Goal: Communication & Community: Participate in discussion

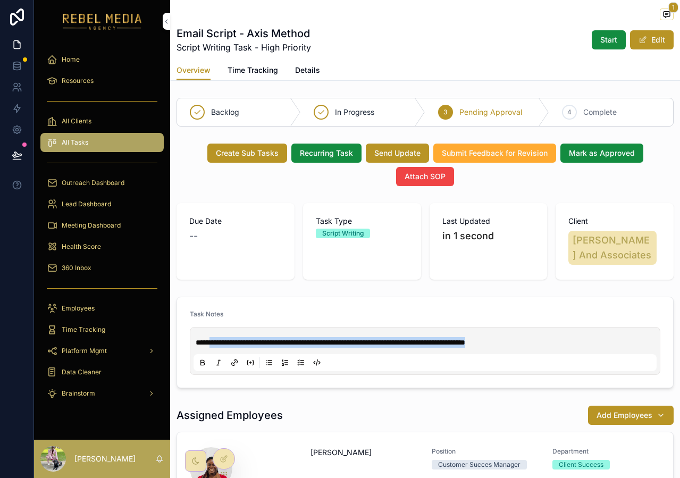
click at [88, 267] on span "360 Inbox" at bounding box center [77, 268] width 30 height 9
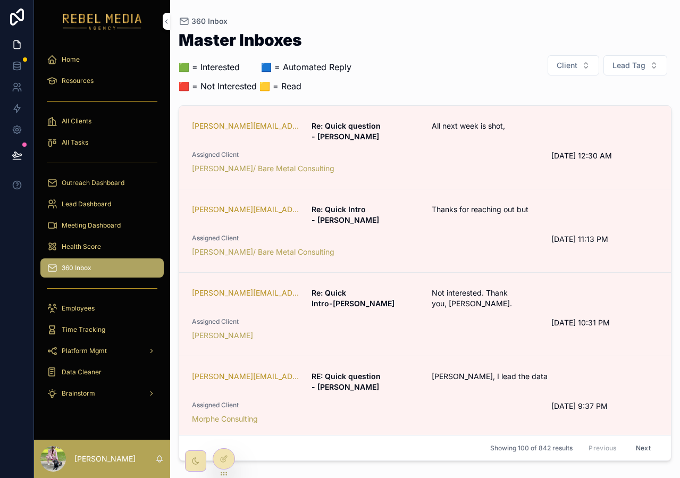
click at [613, 69] on span "Lead Tag" at bounding box center [629, 65] width 33 height 11
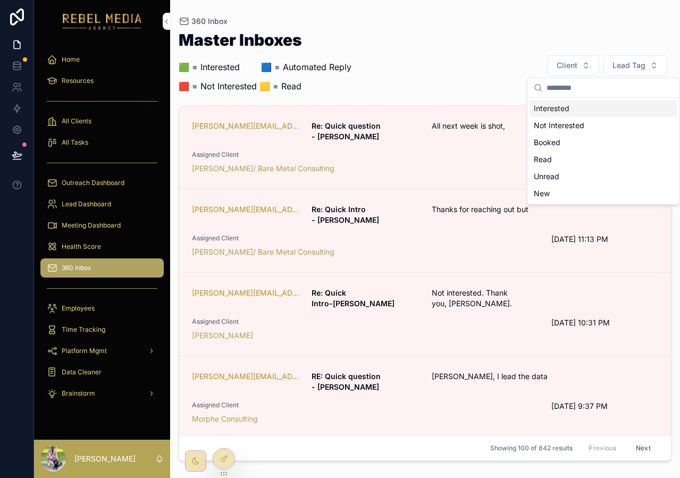
click at [577, 108] on div "Interested" at bounding box center [604, 108] width 148 height 17
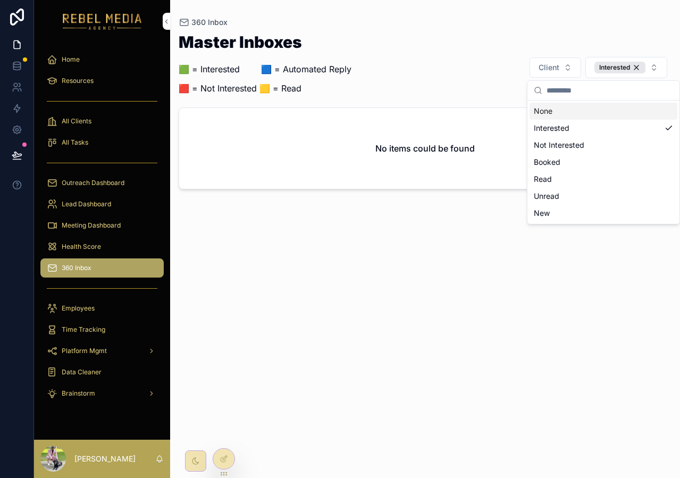
click at [608, 106] on div "None" at bounding box center [604, 111] width 148 height 17
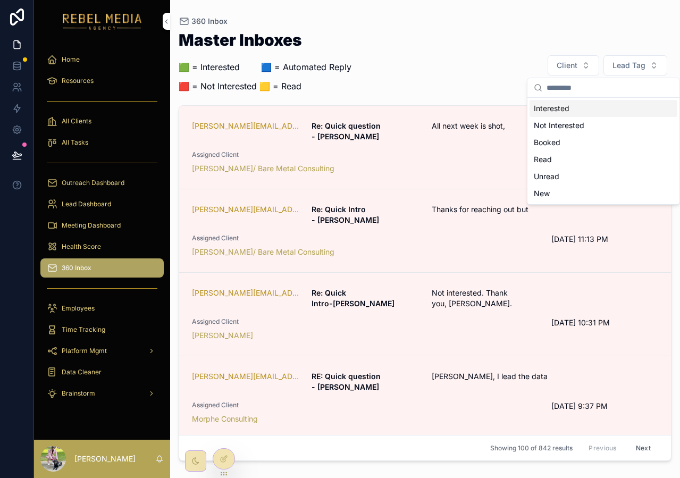
click at [631, 62] on span "Lead Tag" at bounding box center [629, 65] width 33 height 11
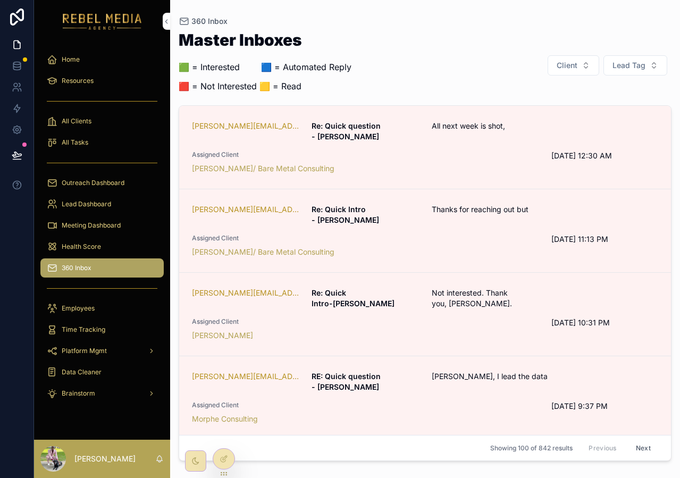
click at [630, 55] on div "Client Lead Tag" at bounding box center [606, 65] width 132 height 21
click at [624, 69] on span "Lead Tag" at bounding box center [629, 65] width 33 height 11
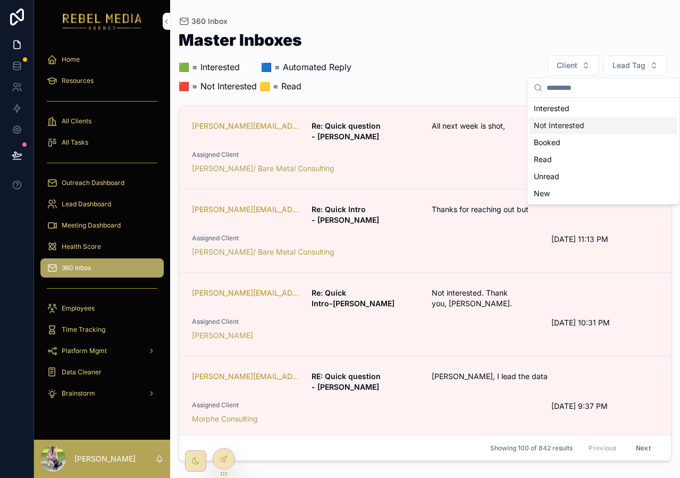
click at [575, 120] on div "Not Interested" at bounding box center [604, 125] width 148 height 17
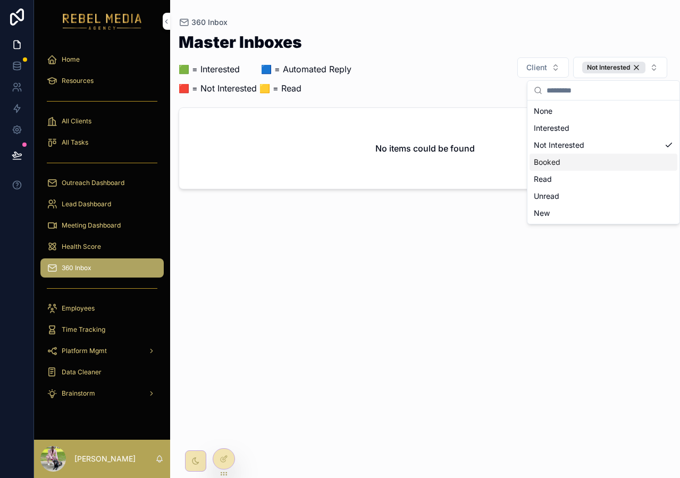
click at [576, 165] on div "Booked" at bounding box center [604, 162] width 148 height 17
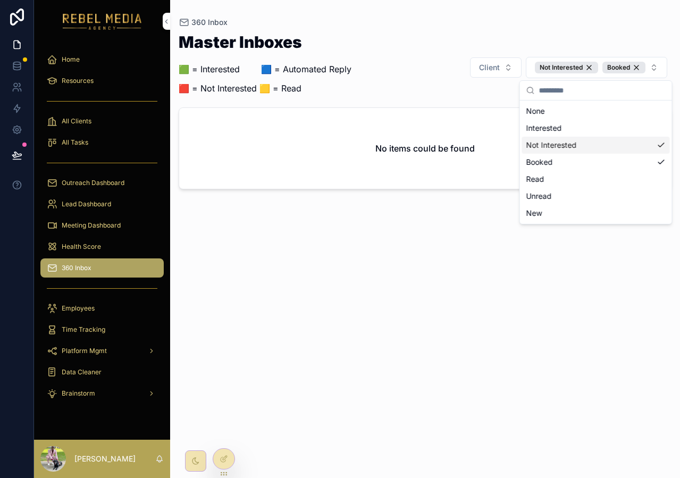
click at [593, 142] on div "Not Interested" at bounding box center [596, 145] width 148 height 17
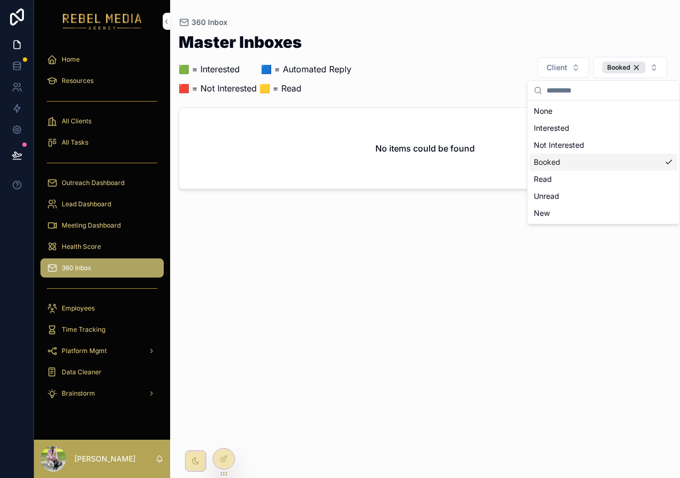
click at [598, 165] on div "Booked" at bounding box center [604, 162] width 148 height 17
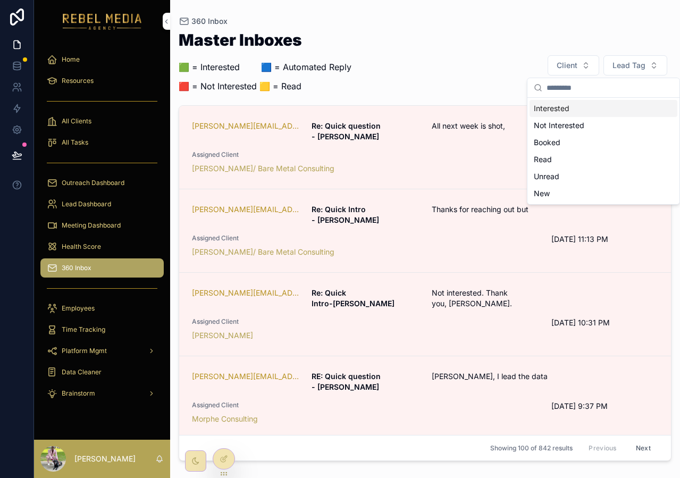
click at [634, 61] on span "Lead Tag" at bounding box center [629, 65] width 33 height 11
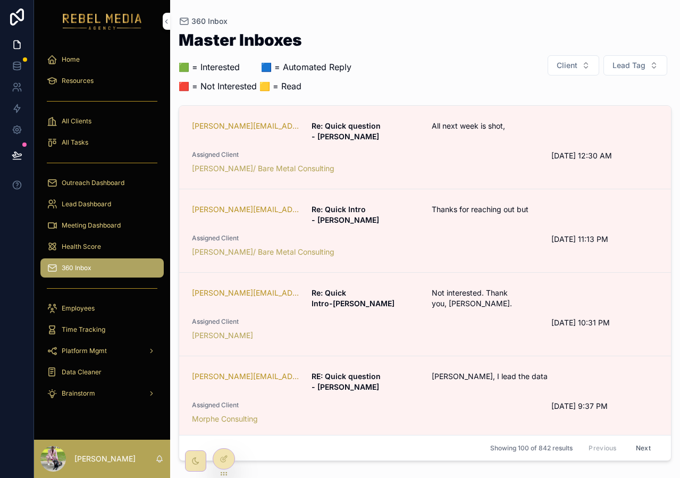
click at [626, 75] on button "Lead Tag" at bounding box center [636, 65] width 64 height 20
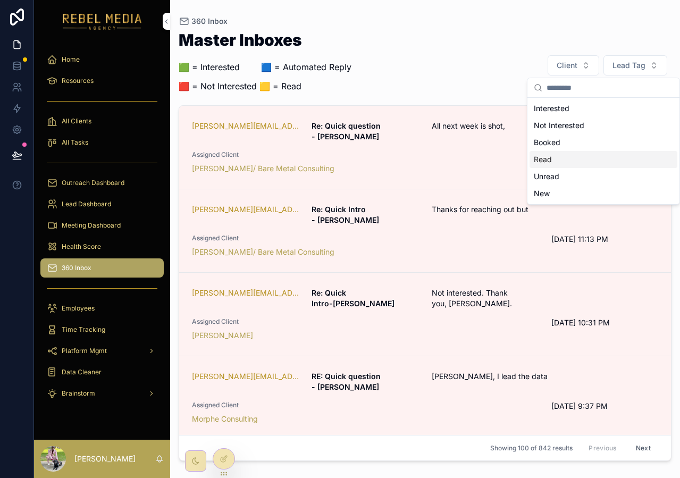
click at [597, 154] on div "Read" at bounding box center [604, 159] width 148 height 17
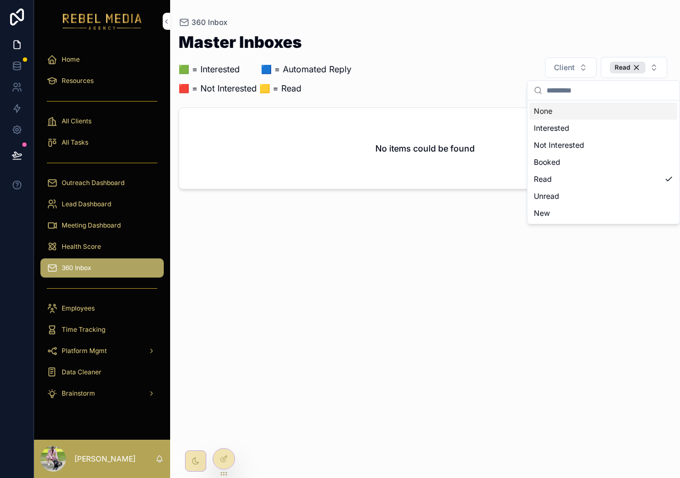
drag, startPoint x: 637, startPoint y: 65, endPoint x: 637, endPoint y: 57, distance: 8.5
click at [637, 65] on div "Read" at bounding box center [628, 68] width 36 height 12
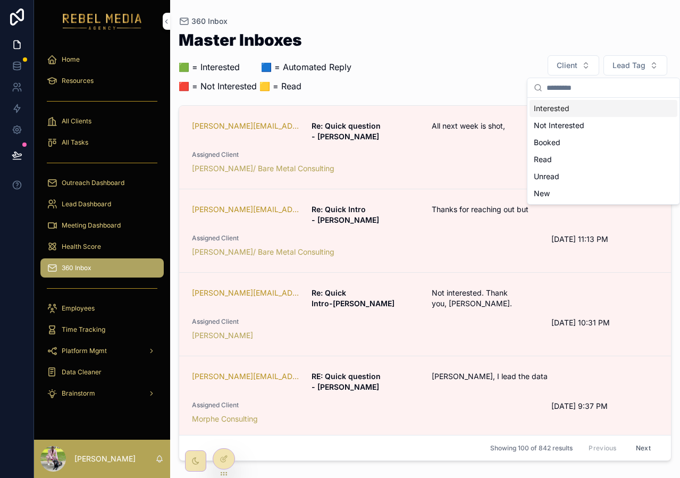
click at [637, 58] on button "Lead Tag" at bounding box center [636, 65] width 64 height 20
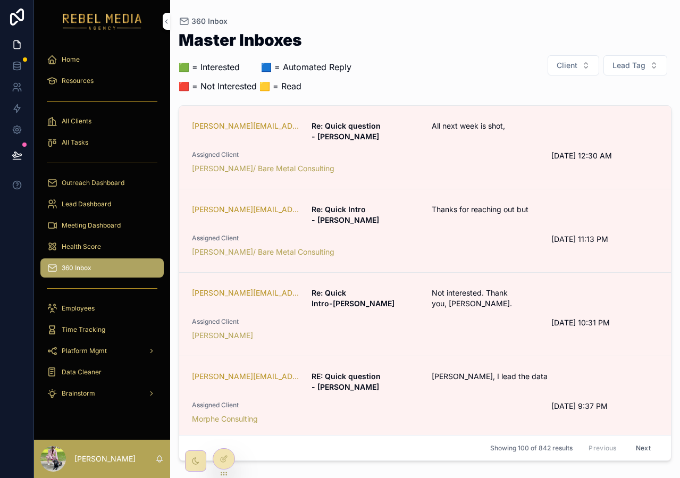
click at [629, 72] on button "Lead Tag" at bounding box center [636, 65] width 64 height 20
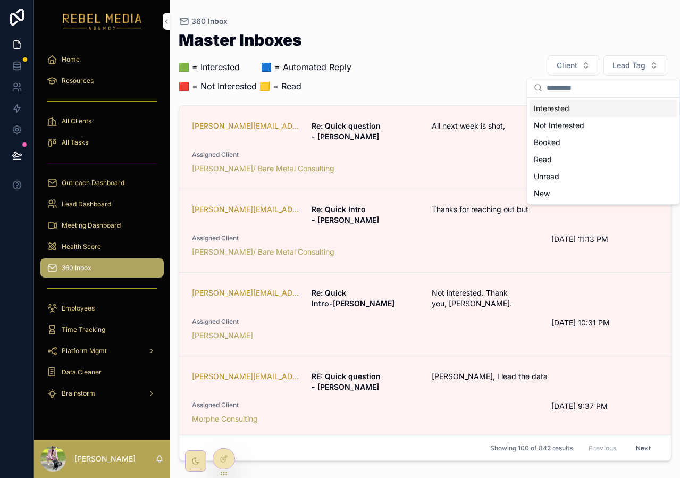
click at [457, 52] on div "Master Inboxes 🟩 = Interested ‎ ‎ ‎ ‎ ‎ ‎‎ ‎ 🟦 = Automated Reply 🟥 = Not Intere…" at bounding box center [425, 65] width 493 height 67
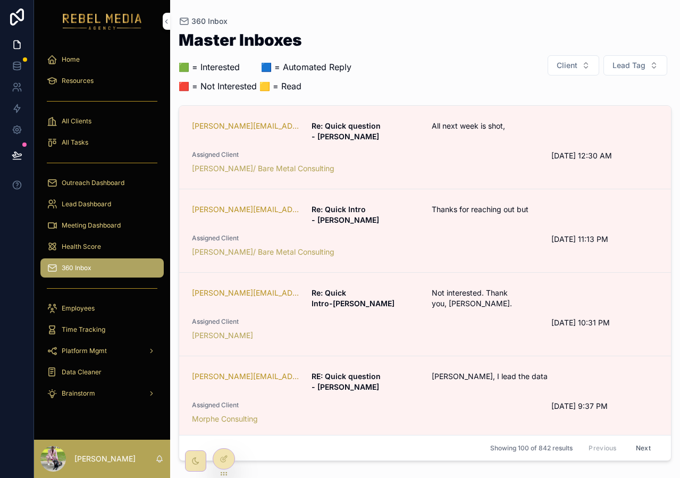
click at [492, 163] on div "Marc Weinberg/ Bare Metal Consulting" at bounding box center [365, 168] width 347 height 11
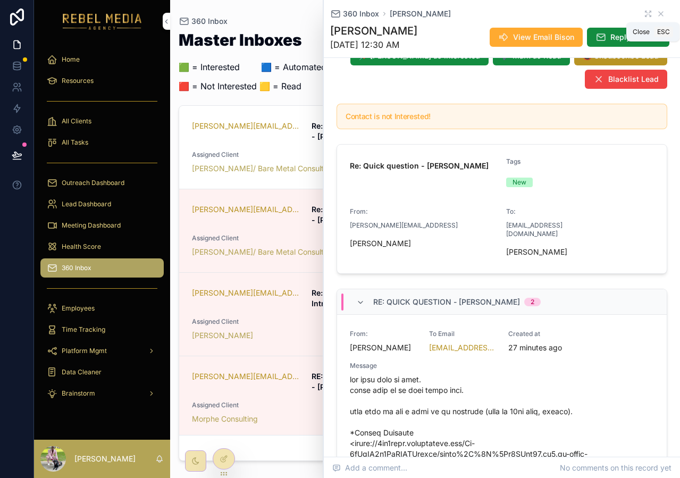
click at [657, 12] on icon "scrollable content" at bounding box center [661, 14] width 9 height 9
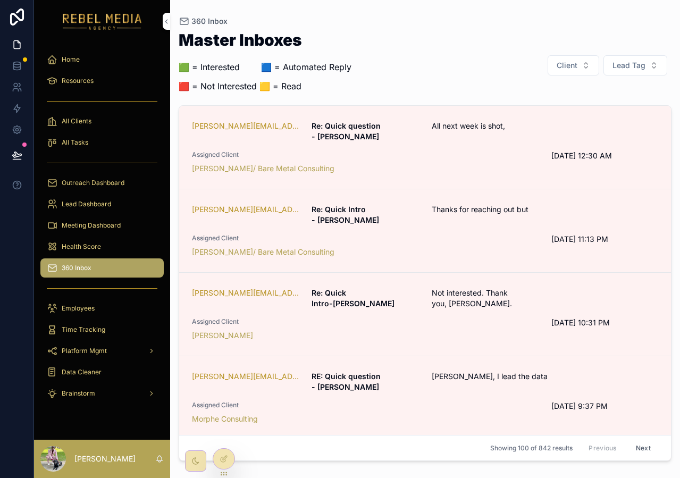
click at [423, 247] on div "Marc Weinberg/ Bare Metal Consulting" at bounding box center [365, 252] width 347 height 11
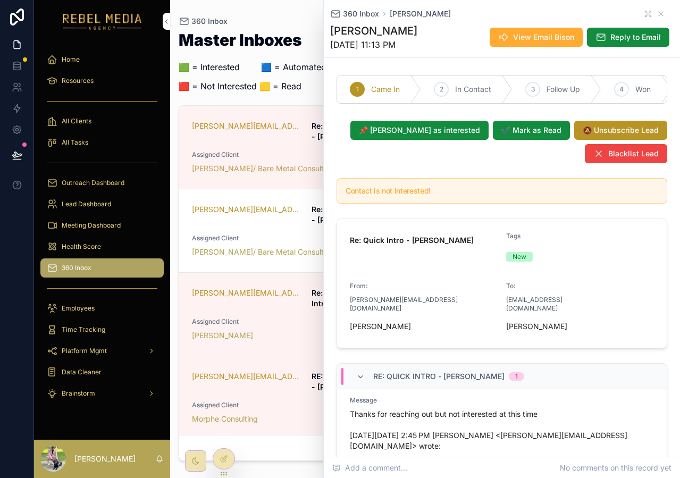
scroll to position [38, 0]
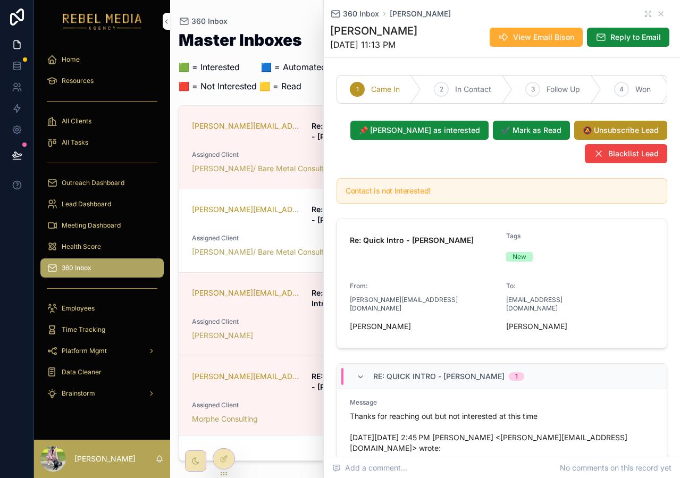
click at [654, 9] on div "360 Inbox Kevan Dodhia" at bounding box center [502, 14] width 344 height 11
click at [657, 15] on icon "scrollable content" at bounding box center [661, 14] width 9 height 9
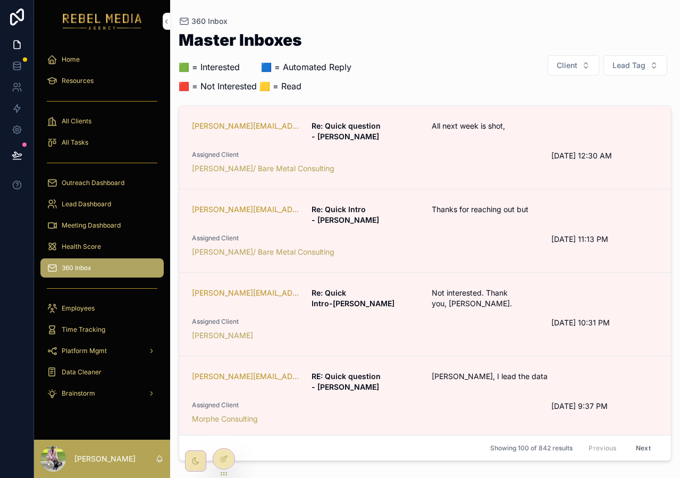
click at [491, 330] on div "Heather Blackmon" at bounding box center [365, 335] width 347 height 11
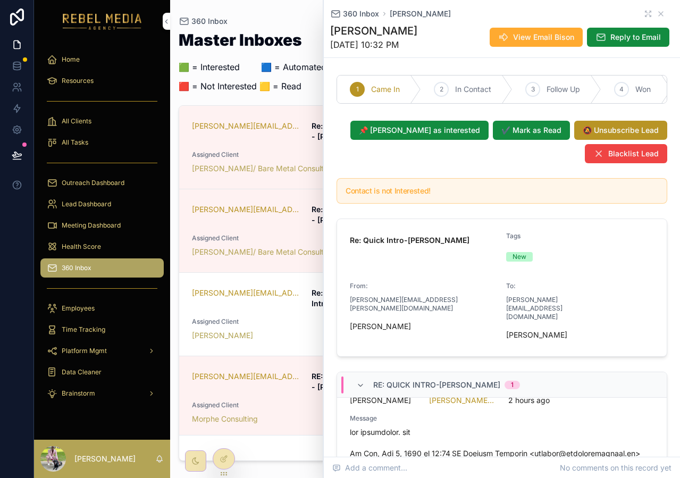
scroll to position [31, 0]
click at [657, 18] on icon "scrollable content" at bounding box center [661, 14] width 9 height 9
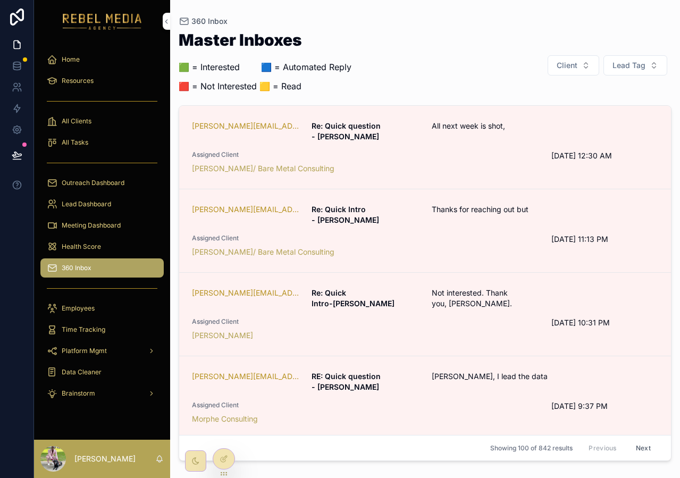
click at [494, 371] on div "patricia.martin@point-broadband.com RE: Quick question - Patricia John, I lead …" at bounding box center [425, 397] width 467 height 53
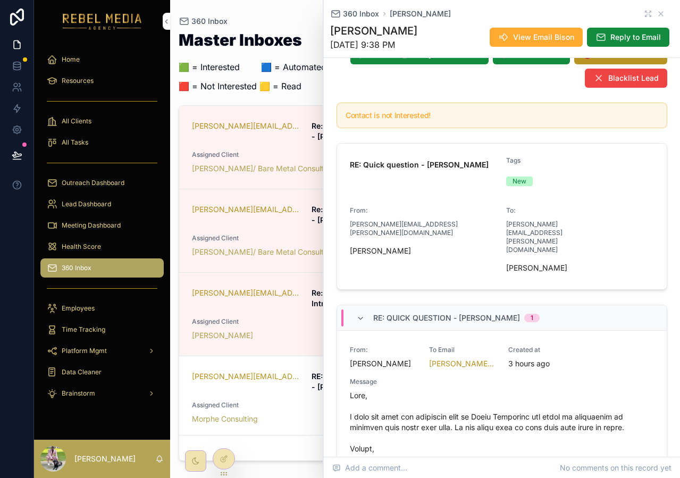
scroll to position [73, 0]
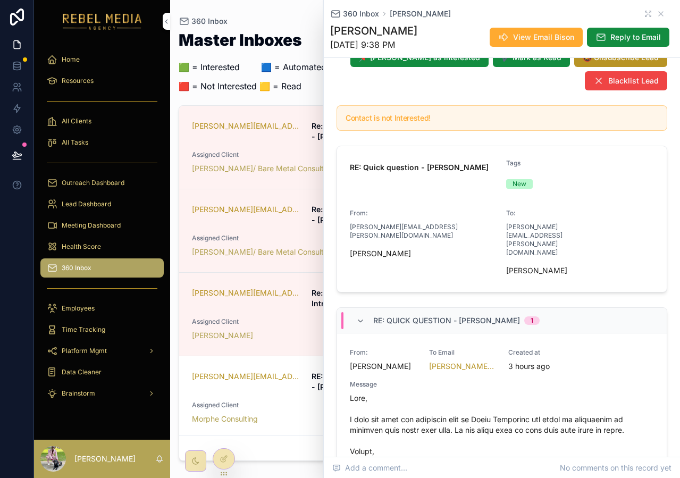
click at [448, 67] on button "📌 Mark as interested" at bounding box center [420, 57] width 138 height 19
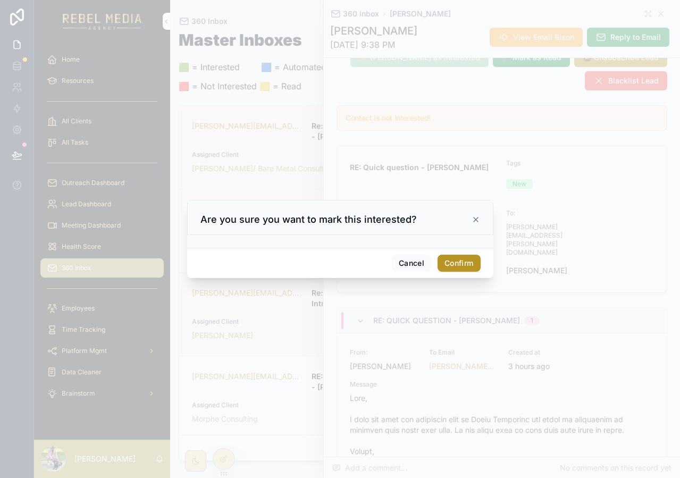
click at [465, 266] on button "Confirm" at bounding box center [459, 263] width 43 height 17
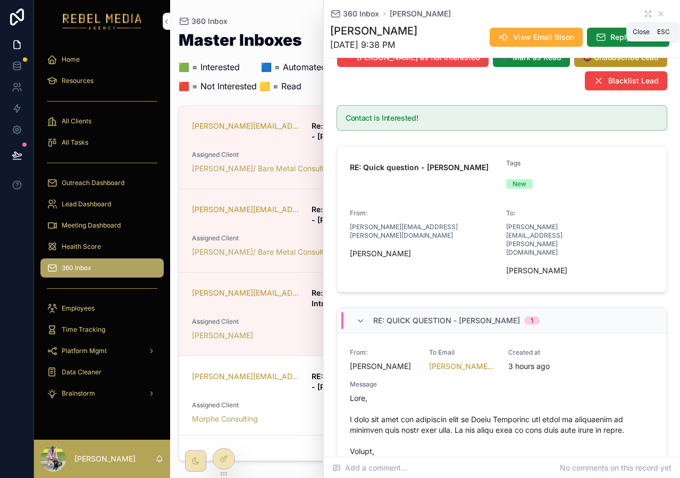
click at [659, 15] on icon "scrollable content" at bounding box center [661, 14] width 4 height 4
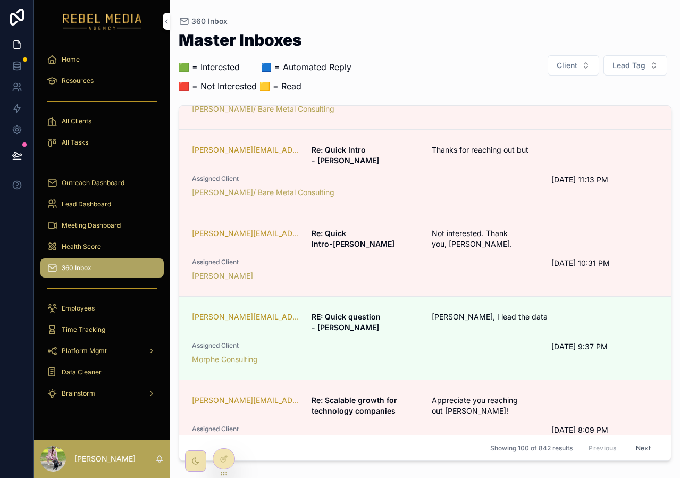
scroll to position [60, 0]
click at [428, 395] on div "christina@pokulabs.com Re: Scalable growth for technology companies Appreciate …" at bounding box center [425, 421] width 467 height 53
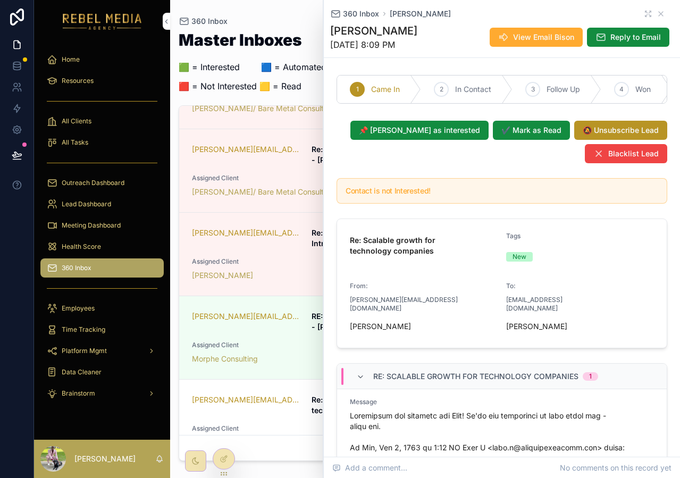
scroll to position [39, 0]
click at [659, 14] on icon "scrollable content" at bounding box center [661, 14] width 4 height 4
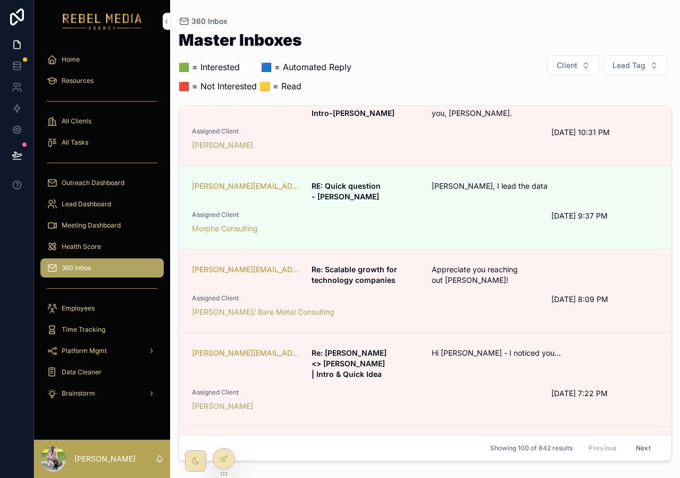
scroll to position [192, 0]
click at [479, 387] on span "Assigned Client" at bounding box center [365, 391] width 347 height 9
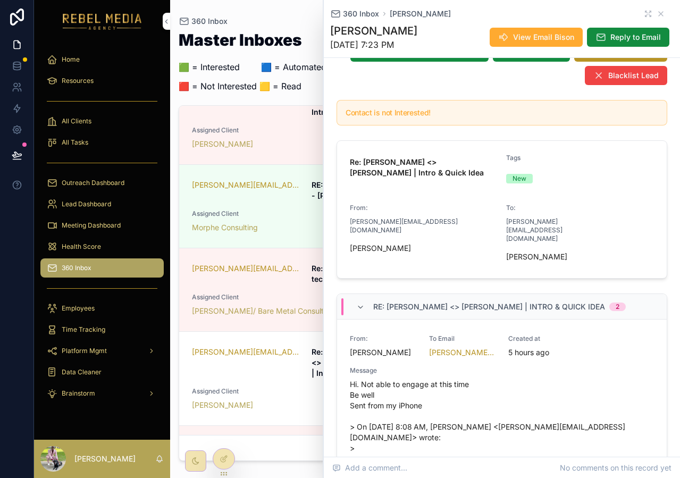
scroll to position [90, 0]
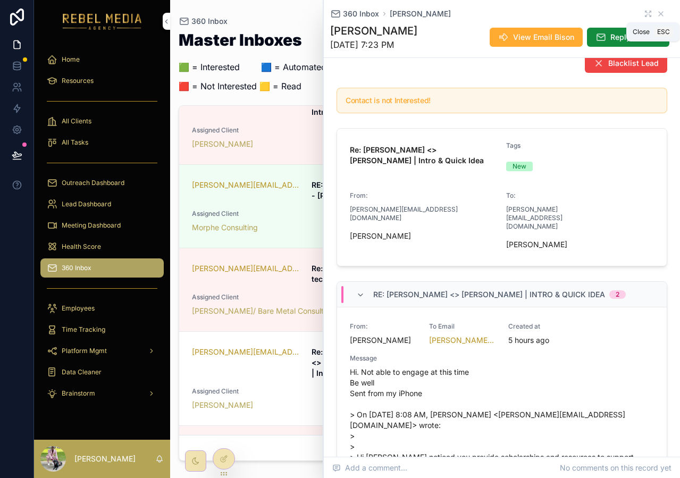
click at [659, 15] on icon "scrollable content" at bounding box center [661, 14] width 4 height 4
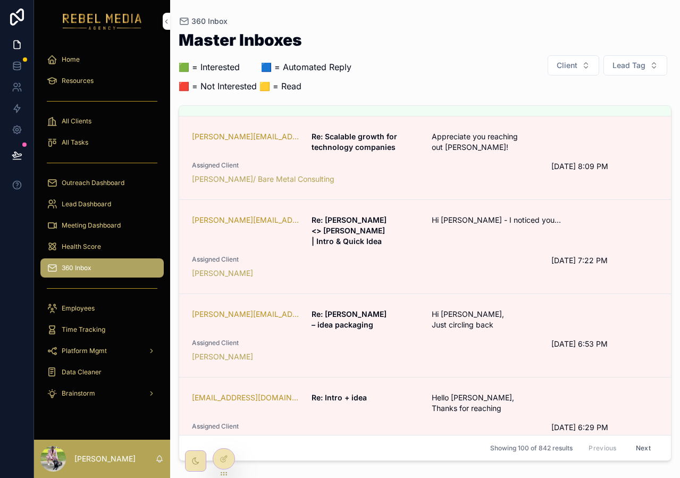
scroll to position [336, 0]
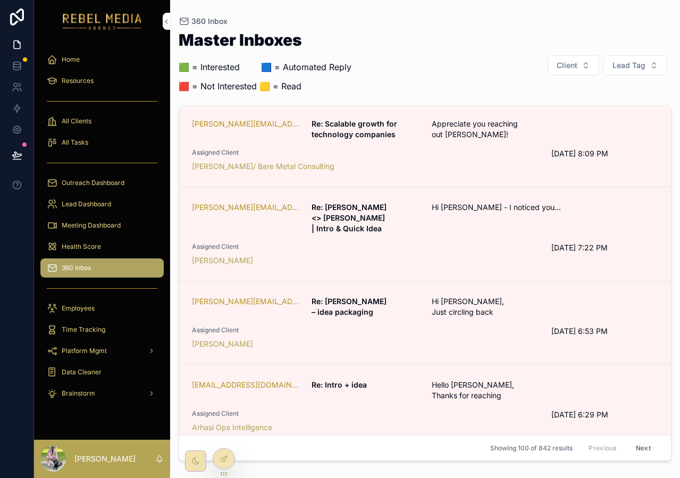
click at [476, 296] on div "shawna@shawnacale.com Re: Shawna – idea packaging Hi Shawna, Just circling back…" at bounding box center [425, 322] width 467 height 53
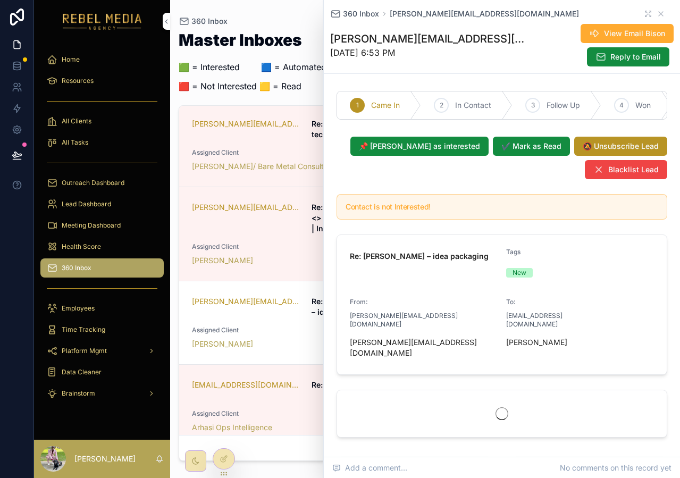
scroll to position [153, 0]
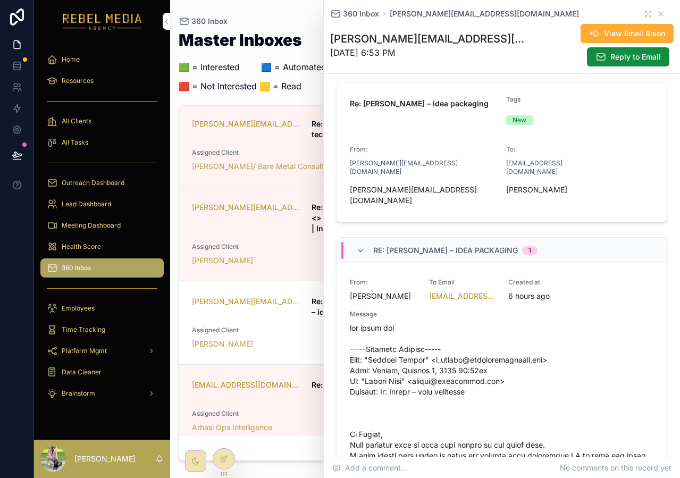
click at [652, 18] on div "360 Inbox shawna@shawnacale.com" at bounding box center [502, 14] width 344 height 11
click at [657, 14] on icon "scrollable content" at bounding box center [661, 14] width 9 height 9
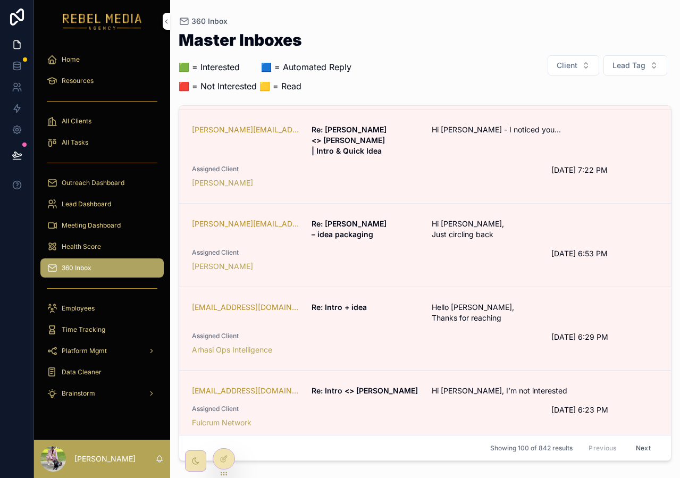
scroll to position [414, 0]
click at [485, 331] on div "Assigned Client Arhasi Ops Intelligence" at bounding box center [365, 342] width 347 height 23
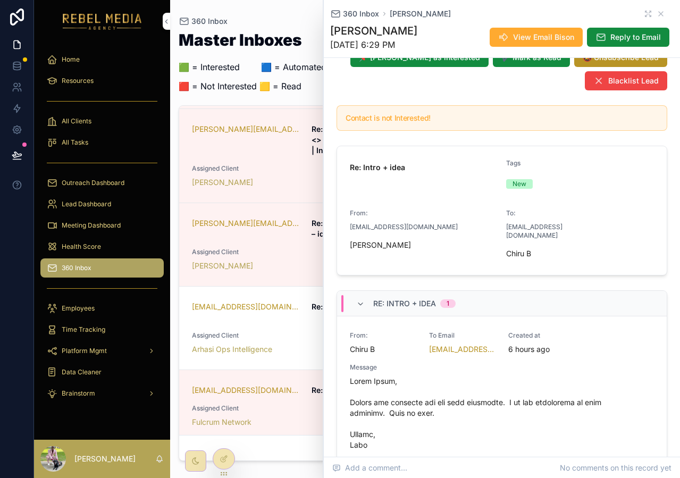
scroll to position [15, 0]
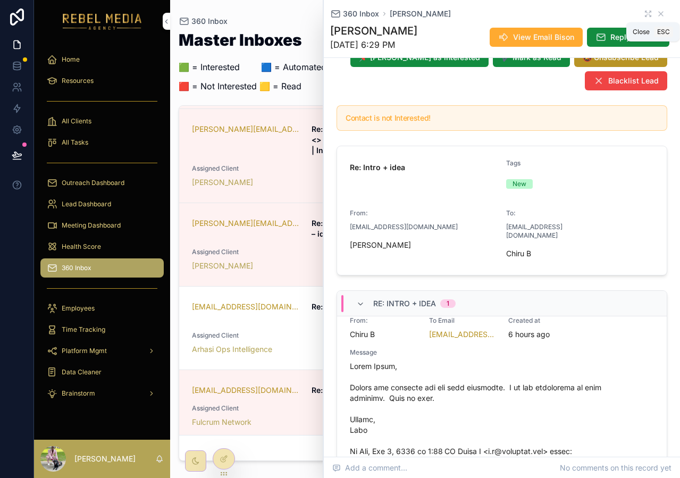
click at [657, 14] on icon "scrollable content" at bounding box center [661, 14] width 9 height 9
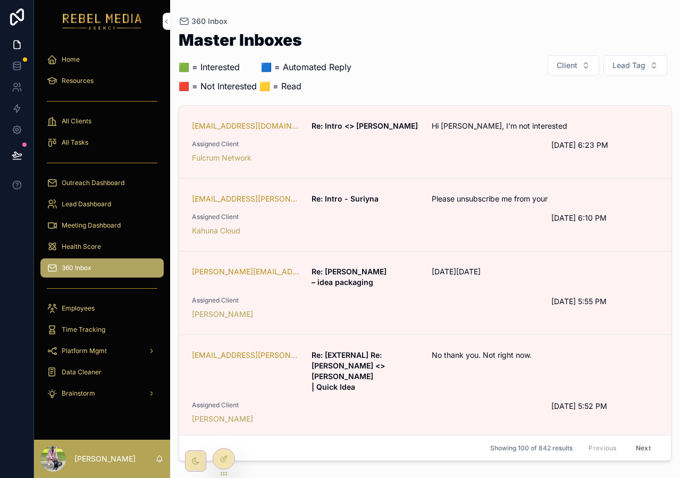
scroll to position [682, 0]
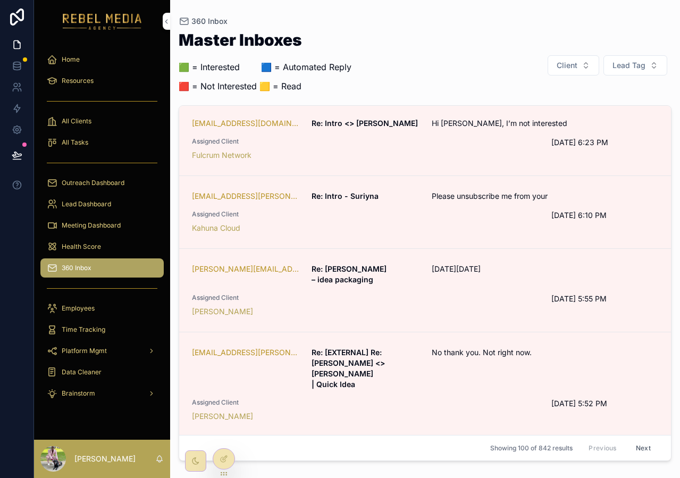
click at [451, 471] on span "Assigned Client" at bounding box center [365, 475] width 347 height 9
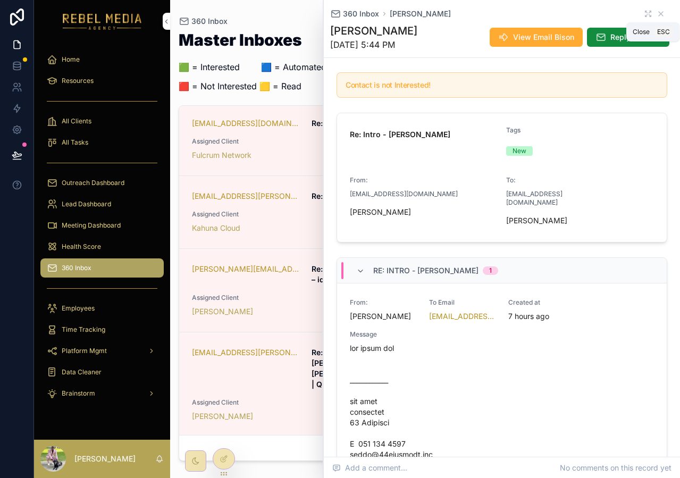
click at [657, 17] on icon "scrollable content" at bounding box center [661, 14] width 9 height 9
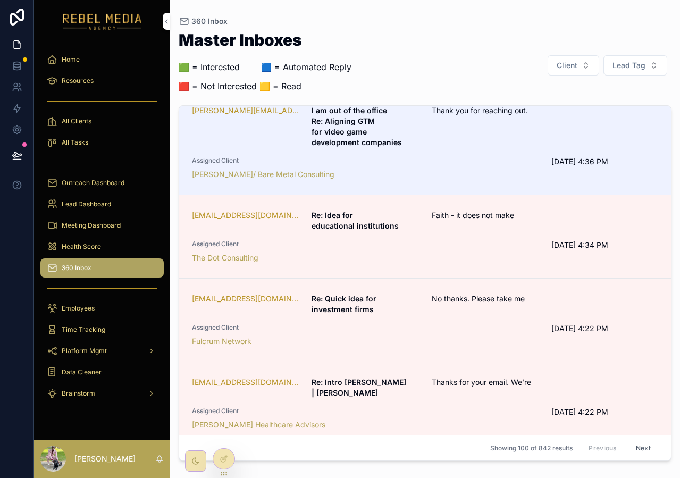
scroll to position [2043, 0]
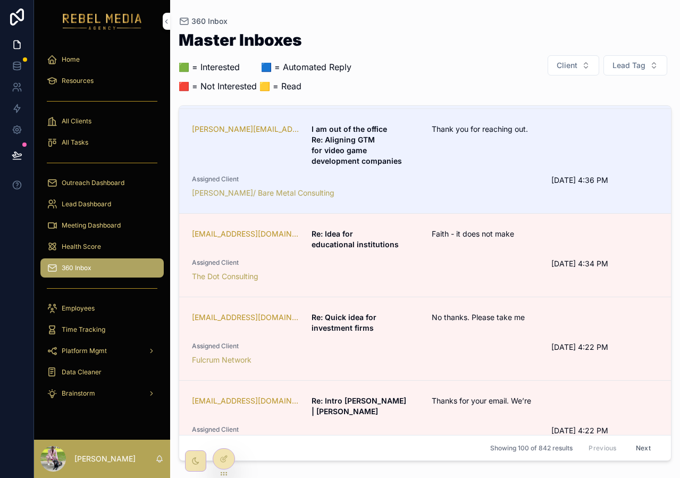
click at [454, 271] on div "The Dot Consulting" at bounding box center [365, 276] width 347 height 11
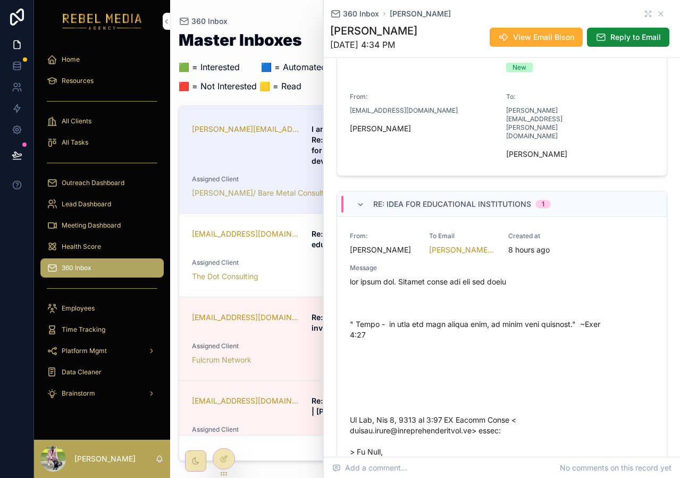
scroll to position [3, 0]
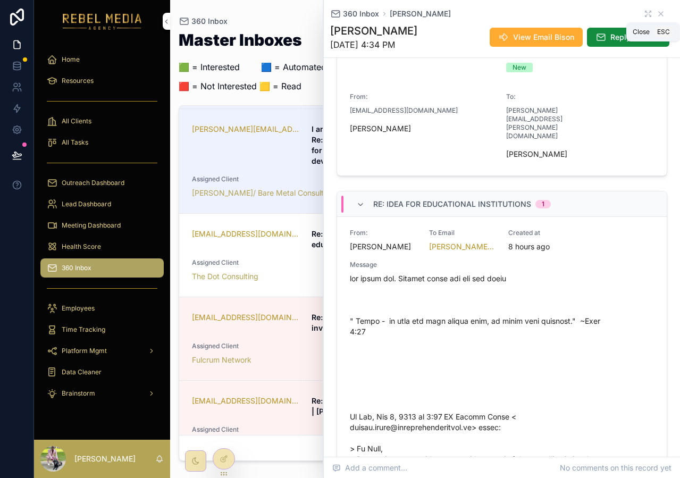
click at [657, 13] on icon "scrollable content" at bounding box center [661, 14] width 9 height 9
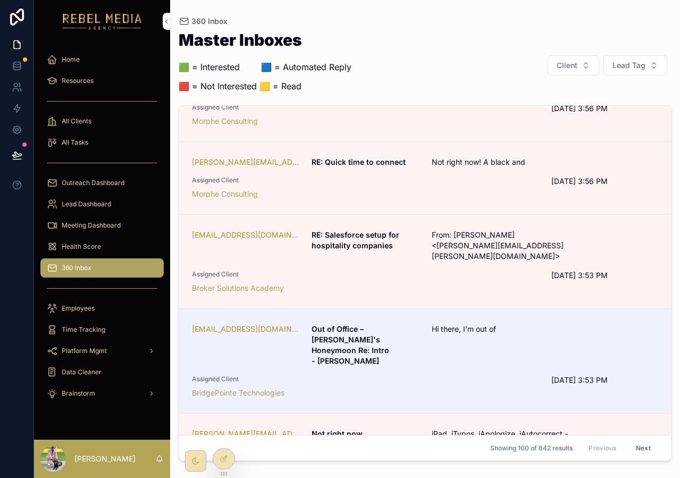
scroll to position [2925, 0]
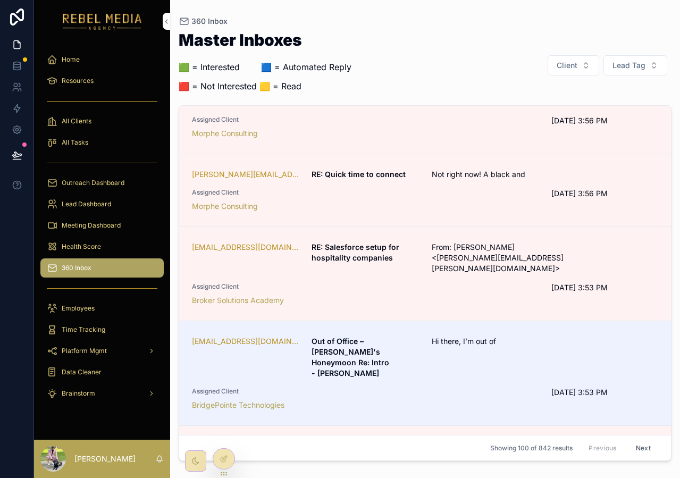
click at [495, 201] on div "Morphe Consulting" at bounding box center [365, 206] width 347 height 11
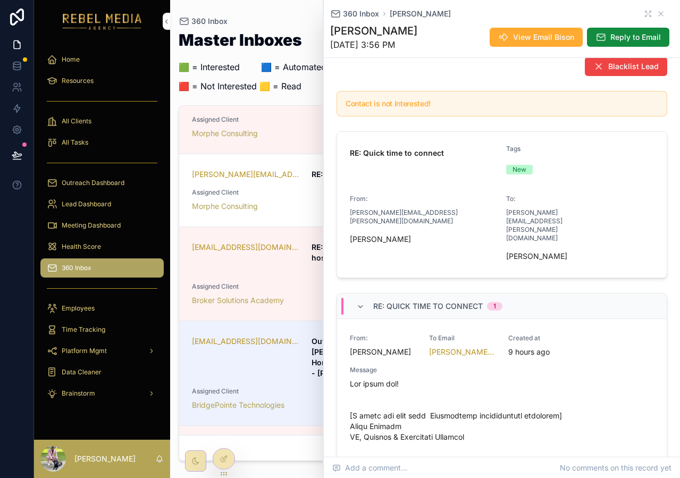
scroll to position [88, 0]
click at [657, 14] on icon "scrollable content" at bounding box center [661, 14] width 9 height 9
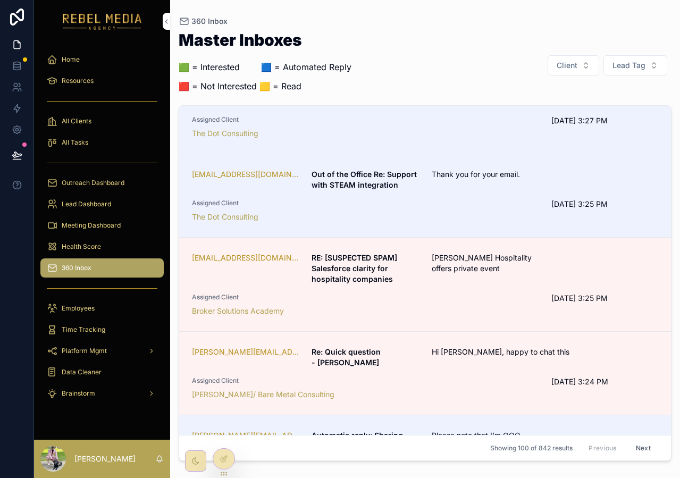
scroll to position [4389, 0]
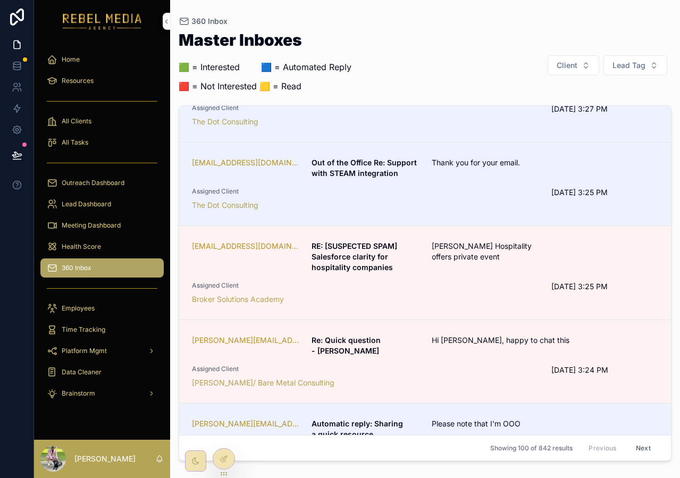
click at [486, 378] on div "Marc Weinberg/ Bare Metal Consulting" at bounding box center [365, 383] width 347 height 11
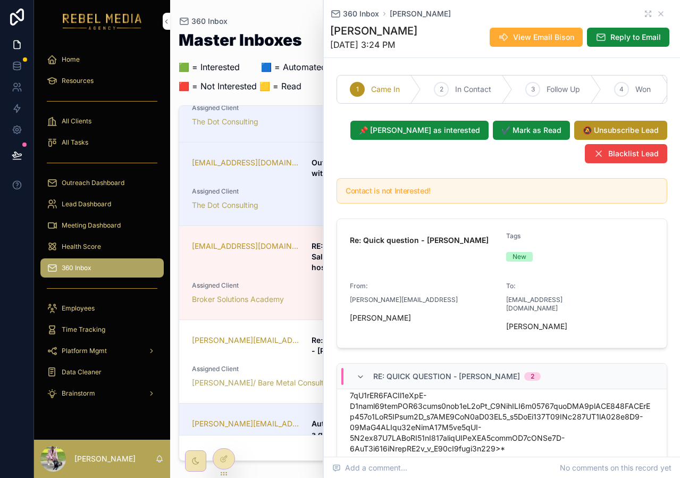
scroll to position [457, 0]
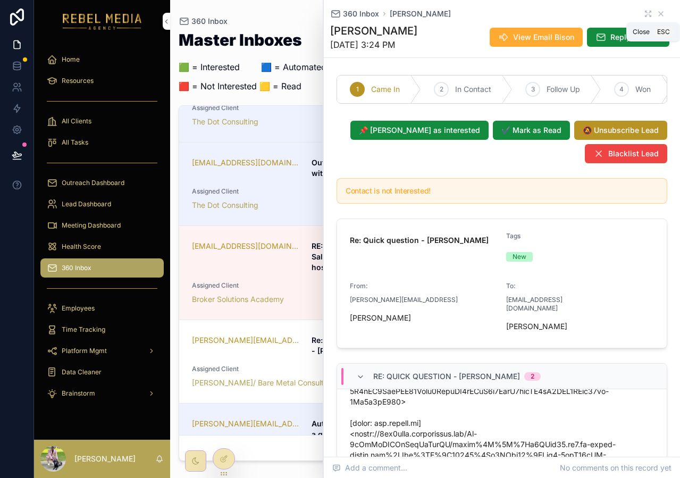
click at [659, 13] on icon "scrollable content" at bounding box center [661, 14] width 4 height 4
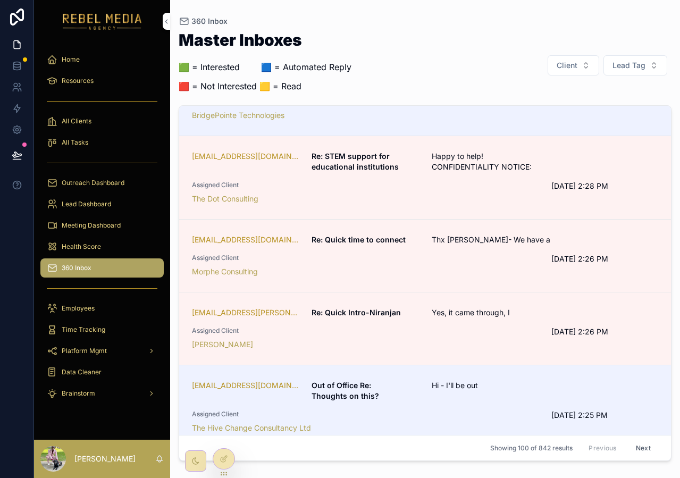
scroll to position [5951, 0]
drag, startPoint x: 482, startPoint y: 258, endPoint x: 496, endPoint y: 10, distance: 248.3
click at [496, 10] on div "360 Inbox Master Inboxes 🟩 = Interested ‎ ‎ ‎ ‎ ‎ ‎‎ ‎ 🟦 = Automated Reply 🟥 = …" at bounding box center [425, 233] width 510 height 466
click at [439, 328] on div "Assigned Client Heather Blackmon" at bounding box center [365, 339] width 347 height 23
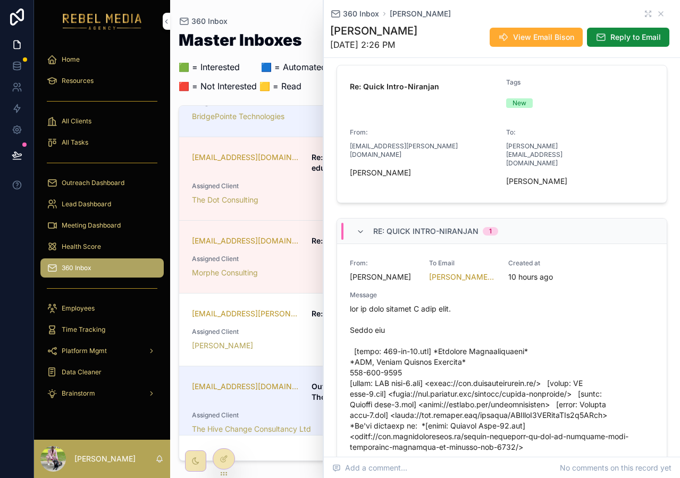
scroll to position [155, 0]
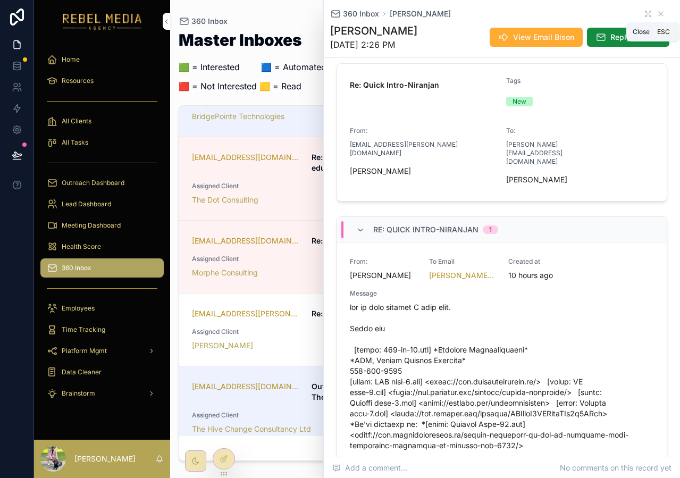
click at [657, 13] on icon "scrollable content" at bounding box center [661, 14] width 9 height 9
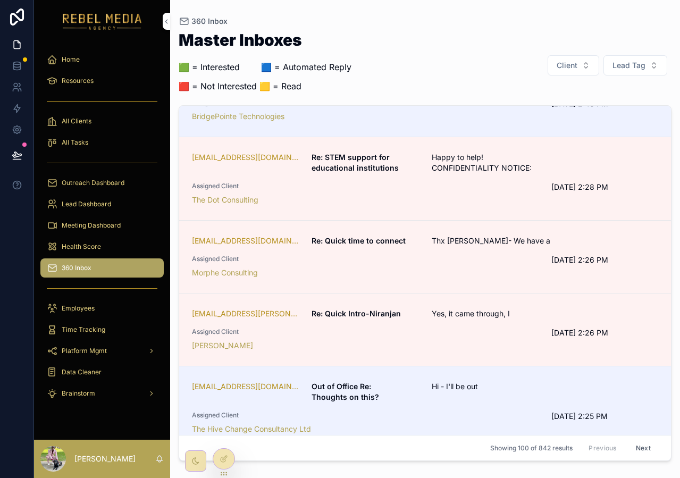
click at [462, 236] on span "Thx John- We have a" at bounding box center [505, 241] width 147 height 11
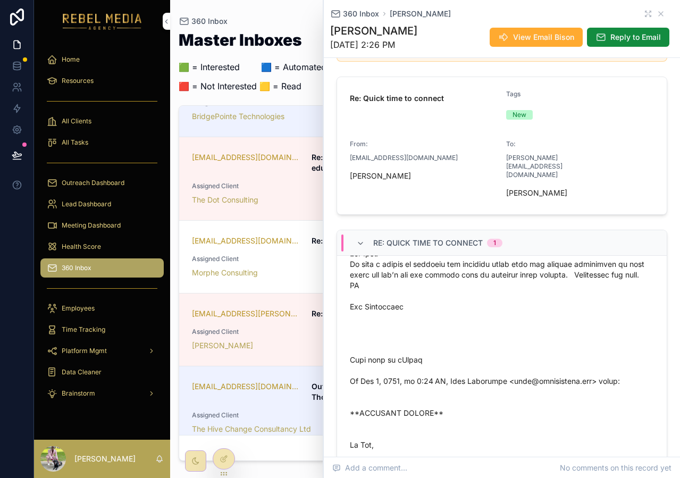
scroll to position [49, 0]
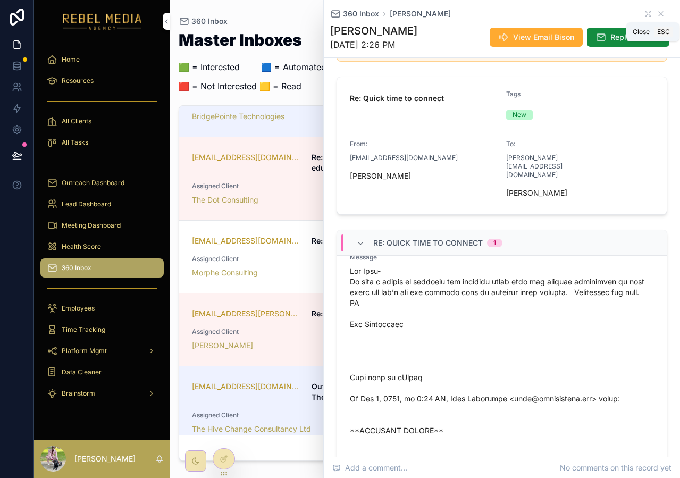
click at [657, 15] on icon "scrollable content" at bounding box center [661, 14] width 9 height 9
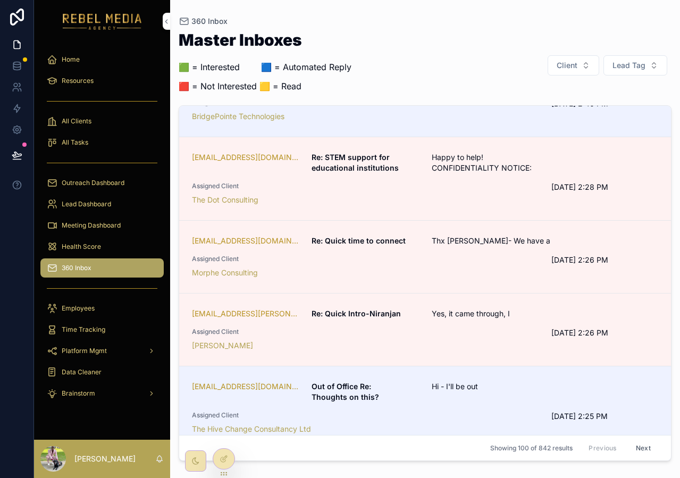
click at [456, 164] on div "allisonledford@nixaschools.net Re: STEM support for educational institutions Ha…" at bounding box center [425, 178] width 467 height 53
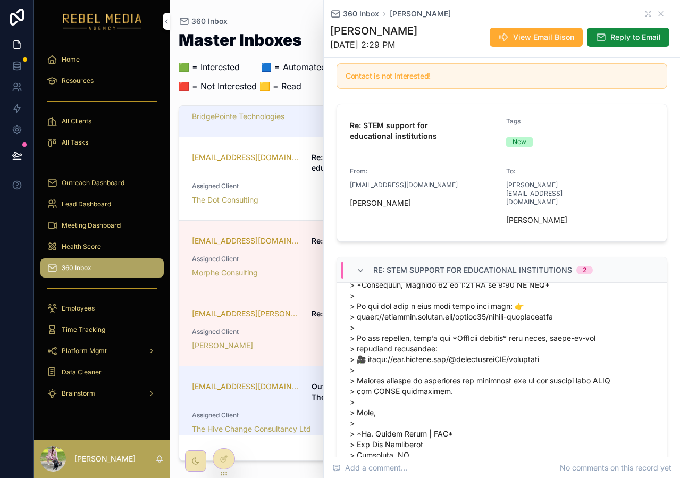
scroll to position [457, 0]
click at [657, 15] on icon "scrollable content" at bounding box center [661, 14] width 9 height 9
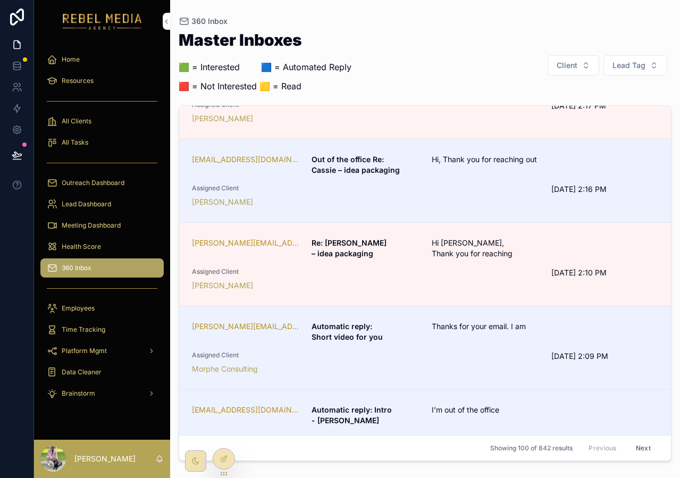
scroll to position [6529, 0]
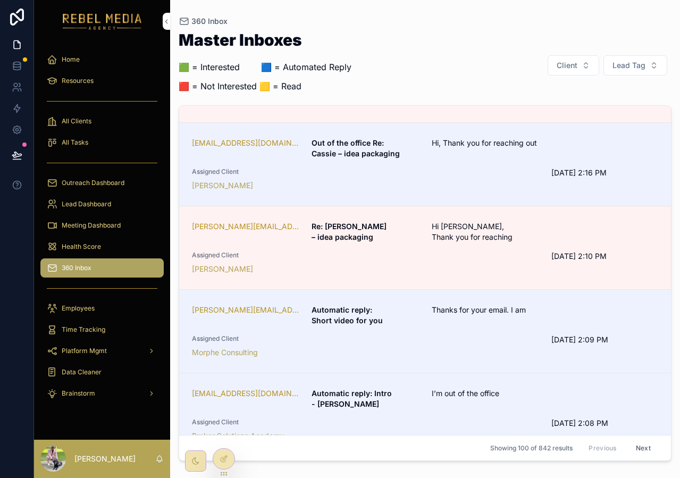
click at [468, 251] on span "Assigned Client" at bounding box center [365, 255] width 347 height 9
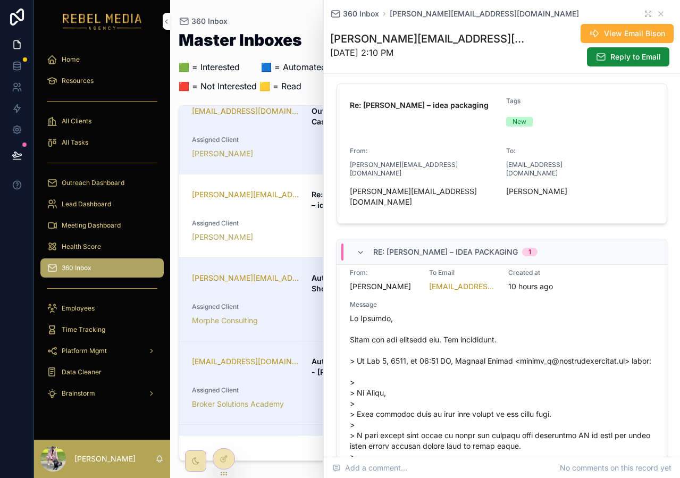
scroll to position [13, 0]
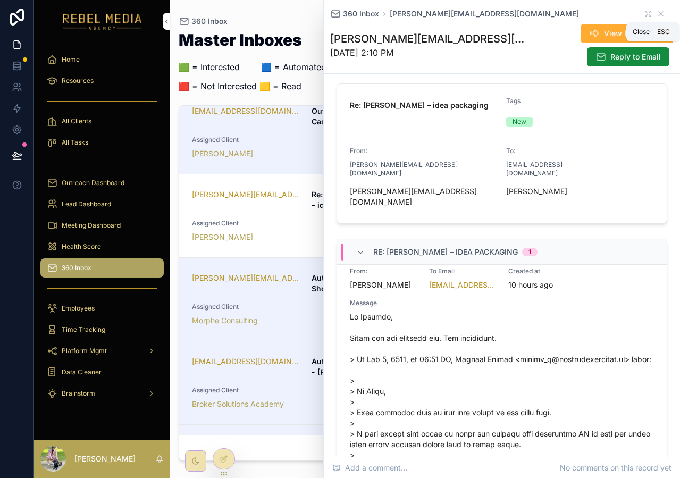
click at [657, 15] on icon "scrollable content" at bounding box center [661, 14] width 9 height 9
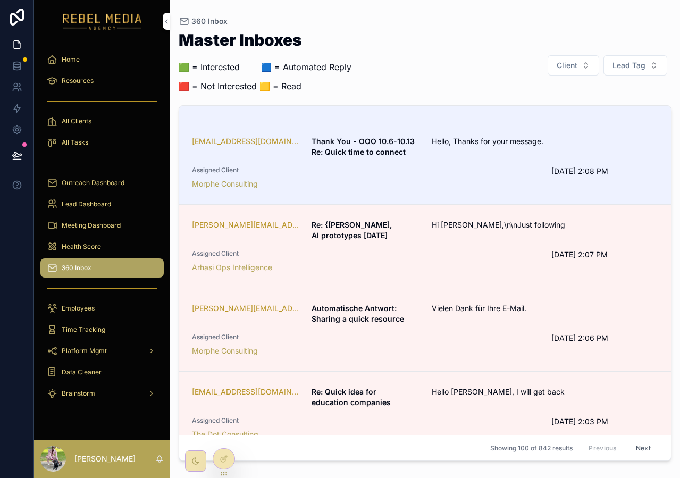
scroll to position [6873, 0]
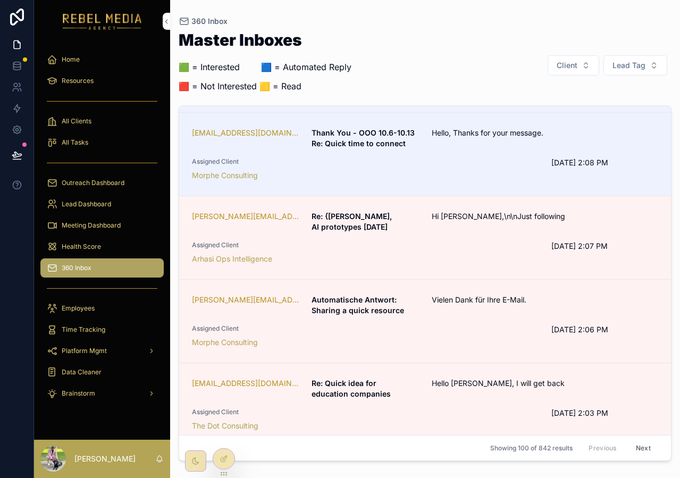
click at [486, 247] on span "Assigned Client" at bounding box center [365, 245] width 347 height 9
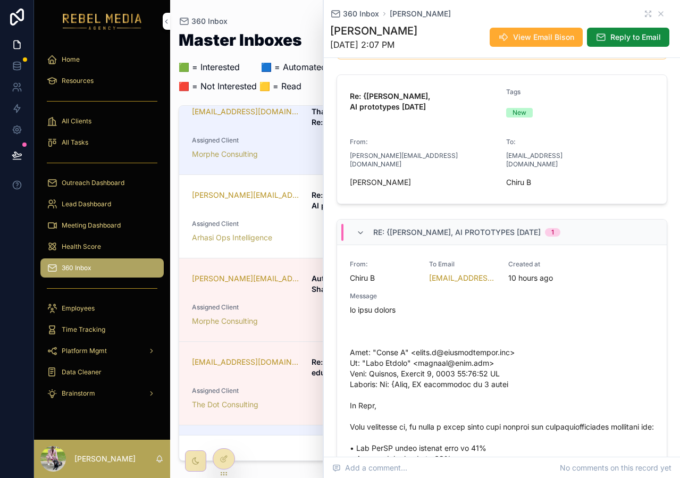
scroll to position [142, 0]
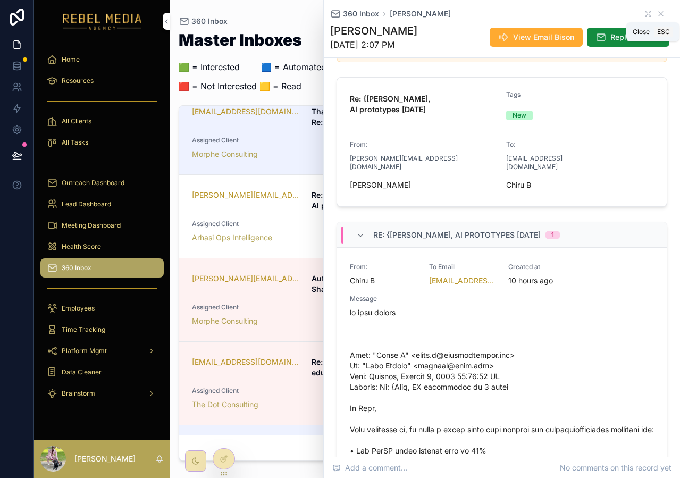
click at [657, 15] on icon "scrollable content" at bounding box center [661, 14] width 9 height 9
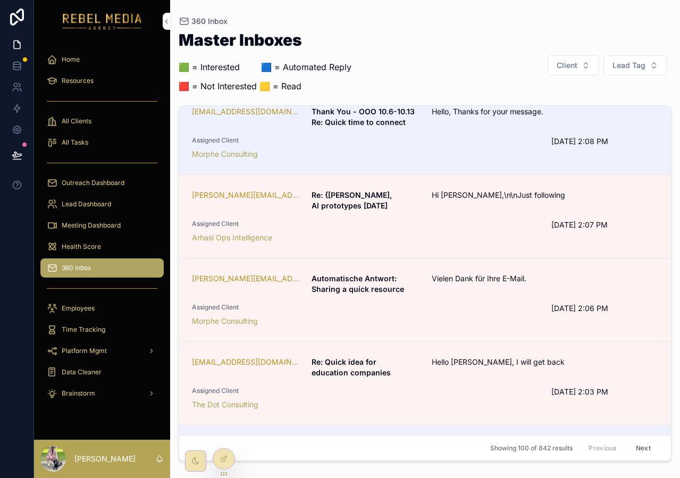
scroll to position [6905, 0]
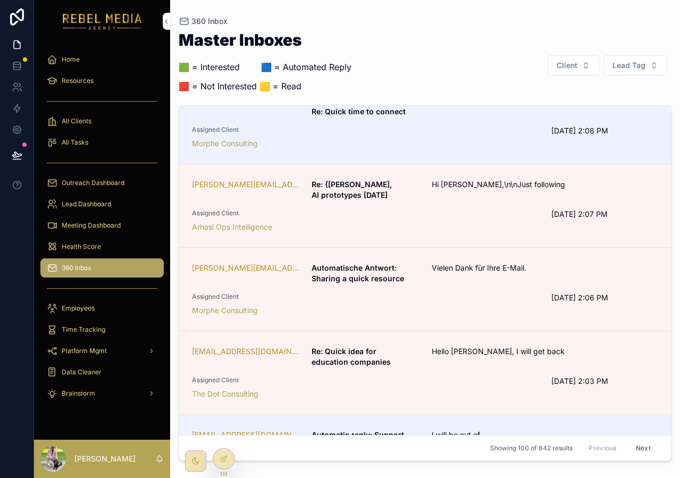
click at [115, 245] on div "Health Score" at bounding box center [102, 246] width 111 height 17
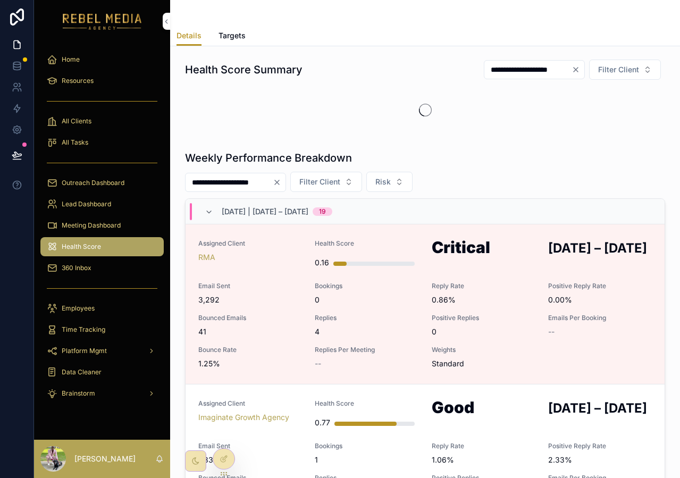
click at [406, 181] on button "Risk" at bounding box center [390, 182] width 46 height 20
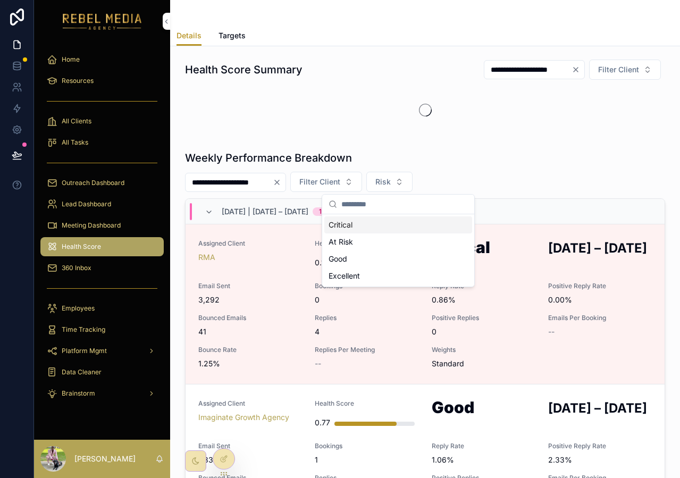
click at [405, 182] on button "Risk" at bounding box center [390, 182] width 46 height 20
click at [404, 190] on button "Risk" at bounding box center [390, 182] width 46 height 20
click at [367, 172] on button "Risk" at bounding box center [390, 182] width 46 height 20
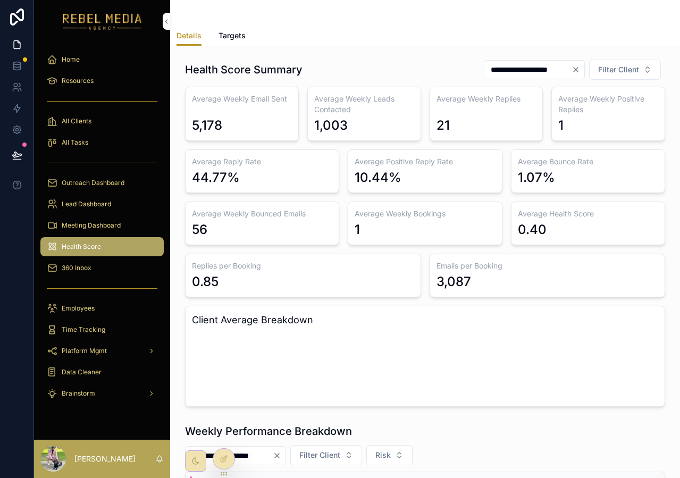
click at [442, 185] on div "10.44%" at bounding box center [425, 177] width 140 height 17
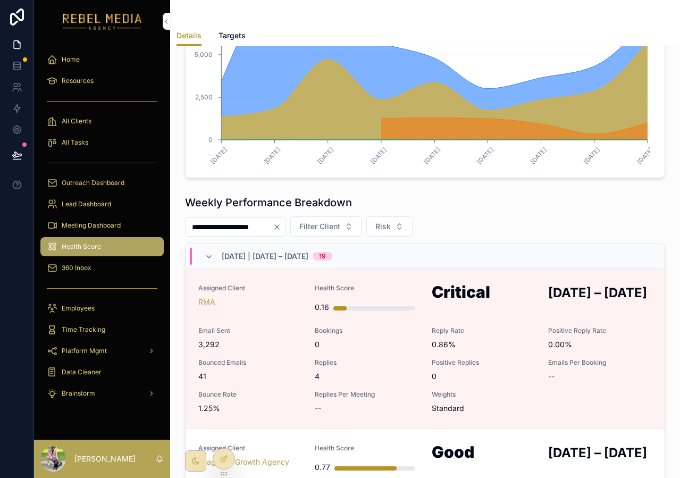
scroll to position [429, 0]
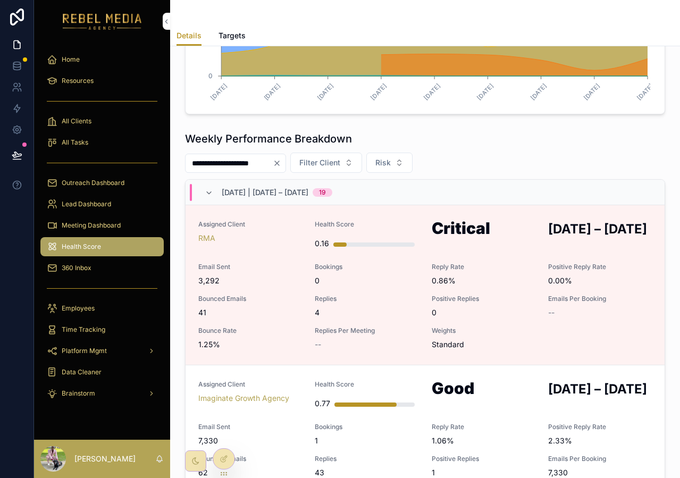
click at [407, 156] on button "Risk" at bounding box center [390, 163] width 46 height 20
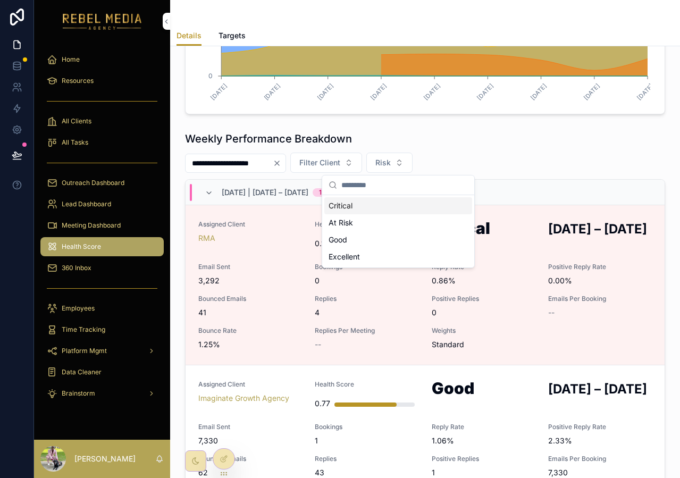
click at [458, 145] on div "Weekly Performance Breakdown" at bounding box center [425, 138] width 480 height 15
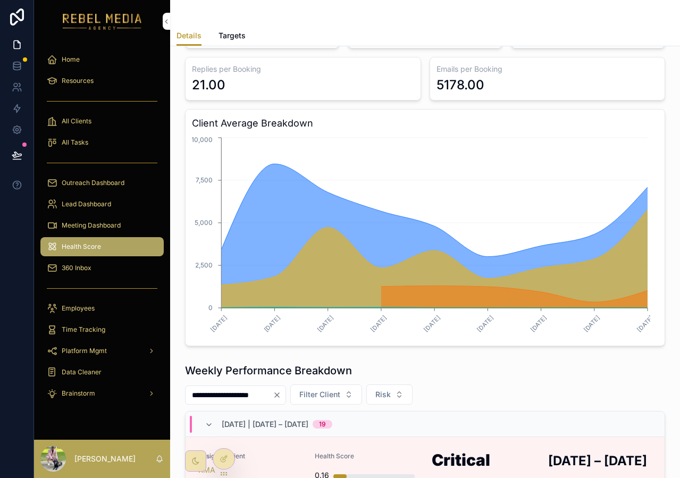
scroll to position [0, 0]
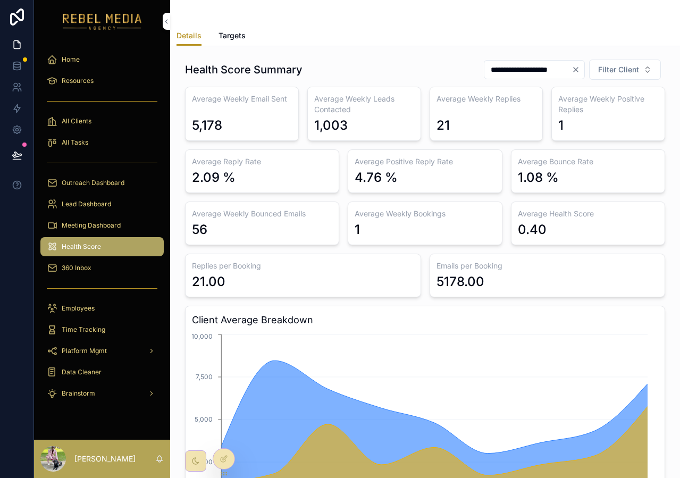
click at [233, 41] on link "Targets" at bounding box center [232, 36] width 27 height 21
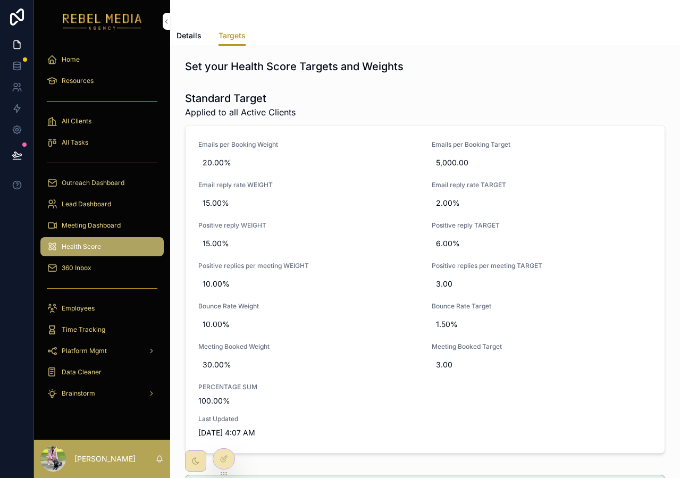
click at [479, 361] on span "3.00" at bounding box center [542, 365] width 212 height 11
type input "*"
click at [559, 375] on icon "scrollable content" at bounding box center [562, 378] width 9 height 9
click at [195, 42] on link "Details" at bounding box center [189, 36] width 25 height 21
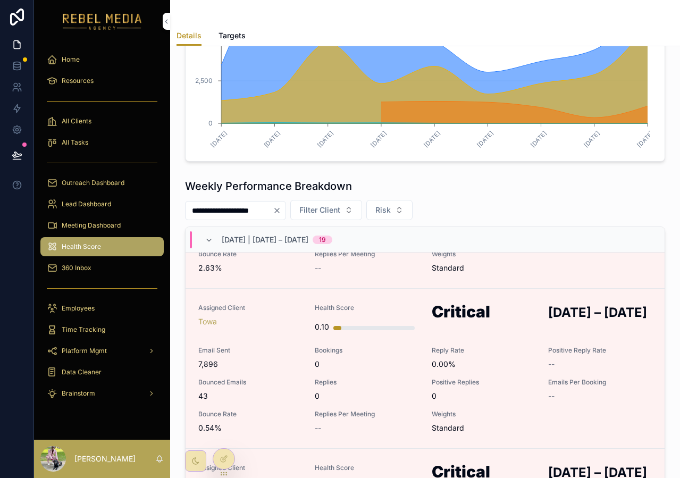
scroll to position [604, 0]
click at [483, 289] on link "Assigned Client BridgePointe Technologies Health Score 0.16 Critical SEP 29 – O…" at bounding box center [425, 209] width 479 height 160
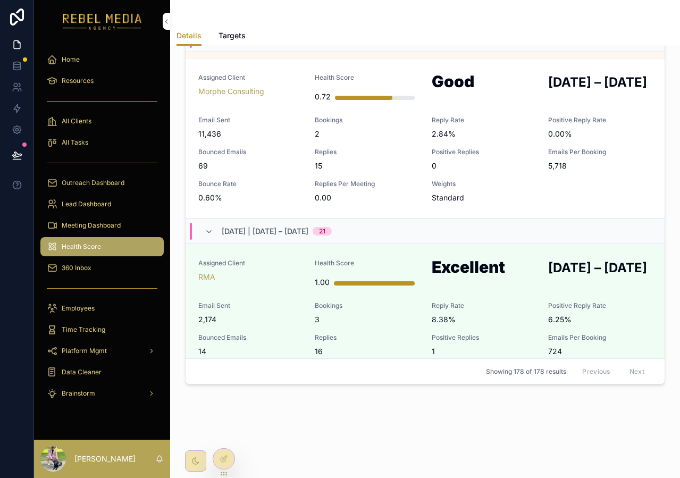
scroll to position [2932, 0]
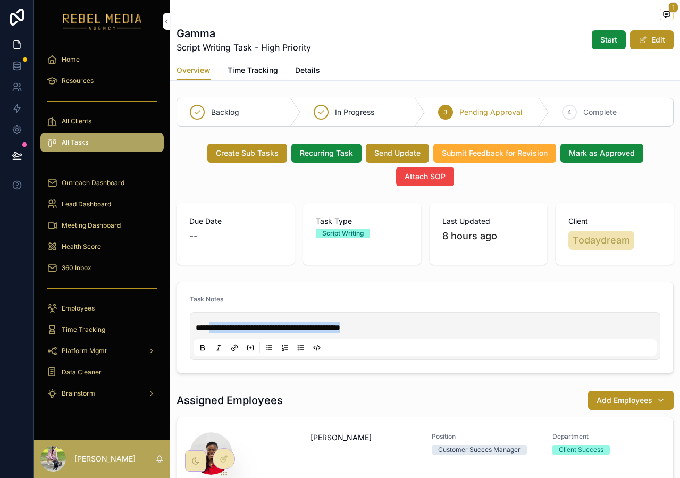
drag, startPoint x: 433, startPoint y: 325, endPoint x: 211, endPoint y: 327, distance: 221.9
click at [211, 327] on p "**********" at bounding box center [427, 327] width 463 height 11
copy span "**********"
click at [663, 18] on icon "scrollable content" at bounding box center [667, 14] width 9 height 9
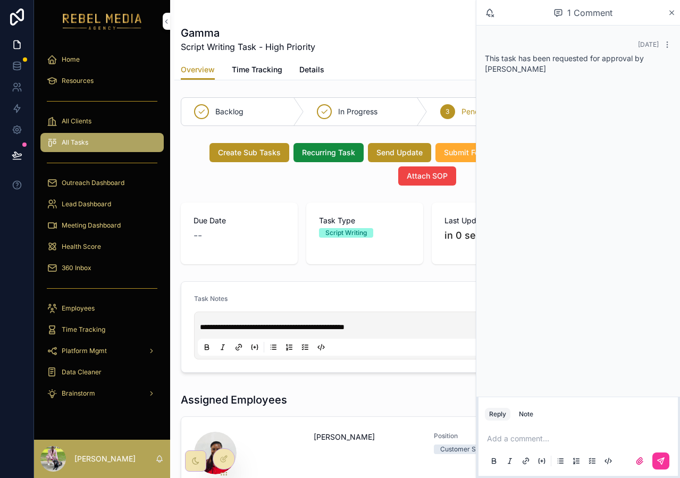
click at [510, 433] on div "Add a comment..." at bounding box center [578, 449] width 187 height 45
click at [504, 438] on p "scrollable content" at bounding box center [580, 439] width 187 height 11
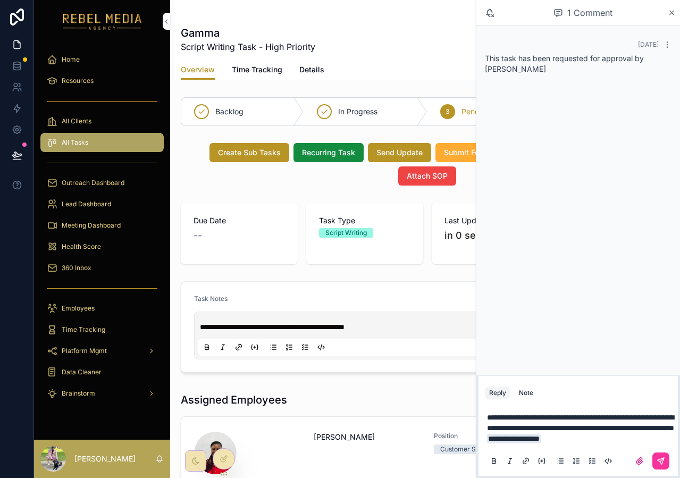
click at [665, 463] on icon "scrollable content" at bounding box center [661, 461] width 9 height 9
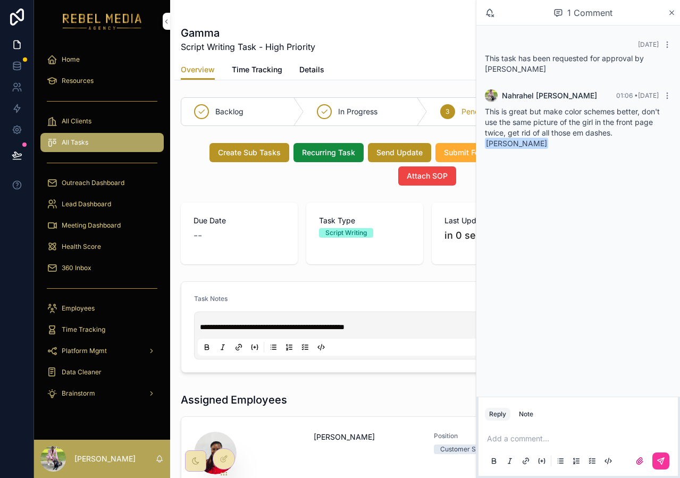
click at [671, 12] on icon "scrollable content" at bounding box center [672, 13] width 4 height 4
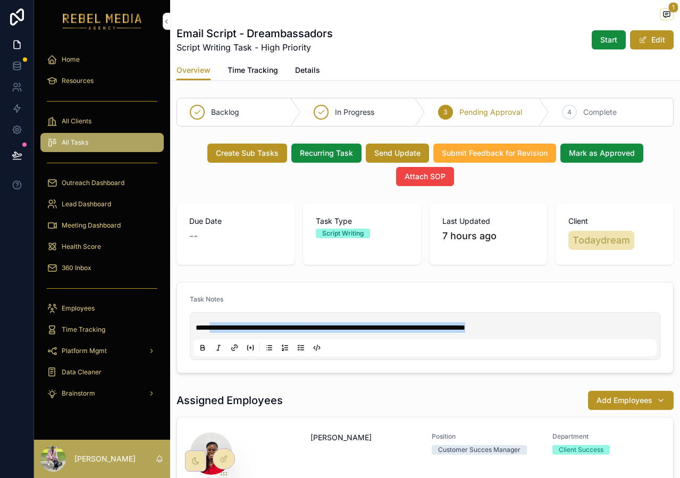
drag, startPoint x: 211, startPoint y: 329, endPoint x: 685, endPoint y: 336, distance: 474.1
click at [680, 336] on html "**********" at bounding box center [340, 239] width 680 height 478
copy span "**********"
click at [660, 19] on span "scrollable content" at bounding box center [667, 15] width 14 height 12
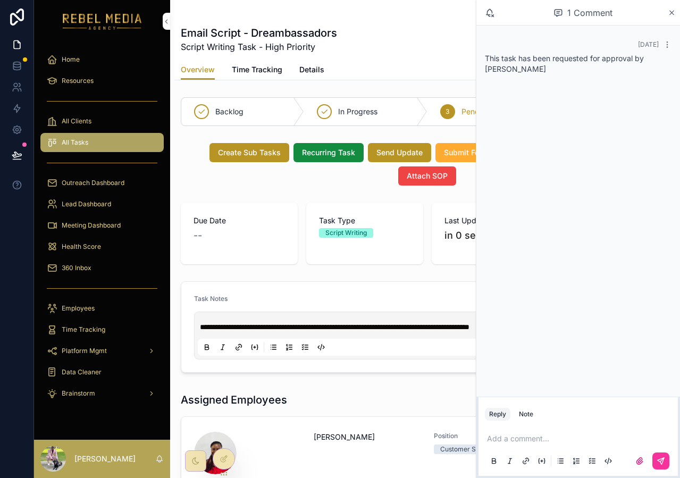
click at [516, 429] on div "Add a comment..." at bounding box center [578, 449] width 187 height 45
click at [509, 441] on p "scrollable content" at bounding box center [580, 439] width 187 height 11
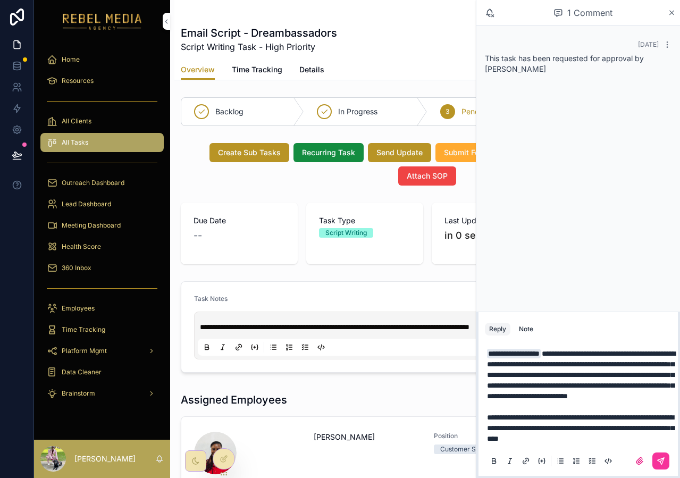
click at [648, 435] on span "**********" at bounding box center [580, 428] width 187 height 29
click at [636, 441] on span "**********" at bounding box center [580, 428] width 187 height 29
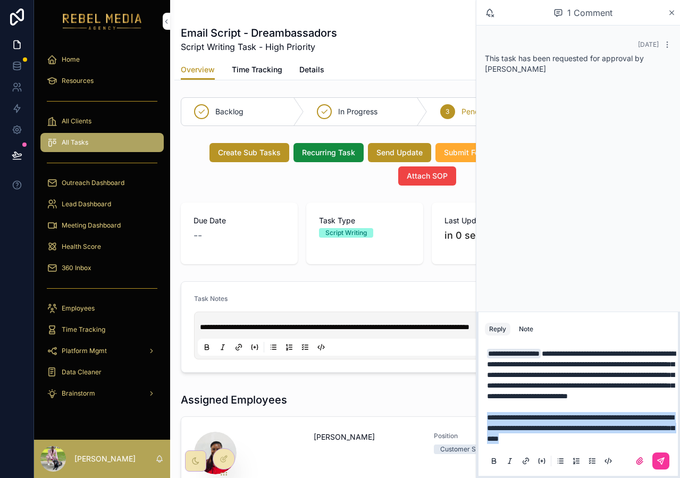
click at [636, 441] on span "**********" at bounding box center [580, 428] width 187 height 29
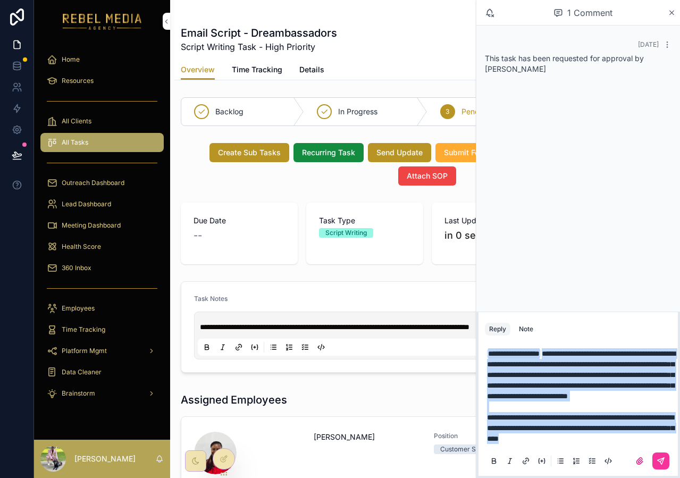
click at [632, 444] on div "**********" at bounding box center [578, 407] width 187 height 130
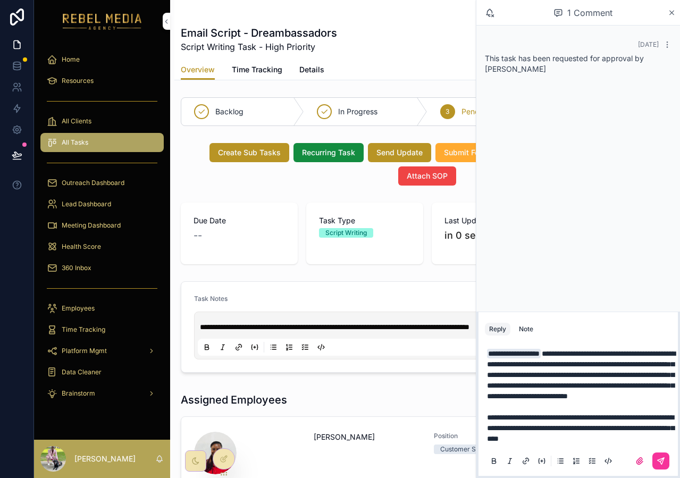
click at [652, 439] on span "**********" at bounding box center [580, 428] width 187 height 29
drag, startPoint x: 571, startPoint y: 439, endPoint x: 654, endPoint y: 439, distance: 82.5
click at [654, 439] on span "**********" at bounding box center [580, 428] width 187 height 29
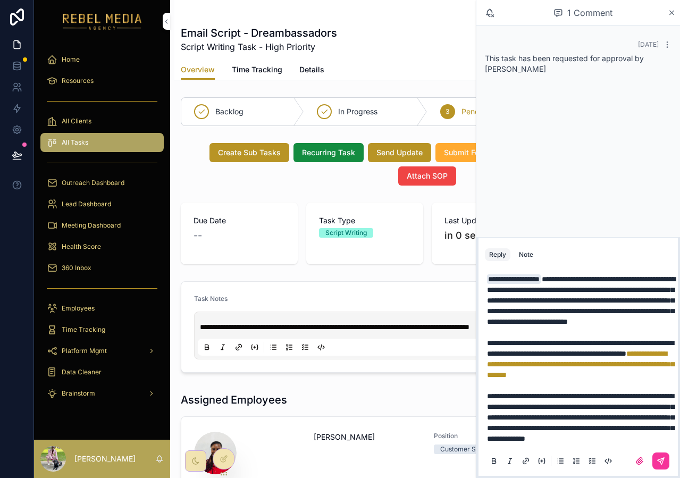
scroll to position [35, 0]
click at [491, 432] on span "**********" at bounding box center [580, 418] width 187 height 50
click at [488, 431] on span "**********" at bounding box center [580, 418] width 187 height 50
click at [531, 432] on span "**********" at bounding box center [580, 418] width 187 height 50
click at [546, 431] on span "**********" at bounding box center [580, 418] width 187 height 50
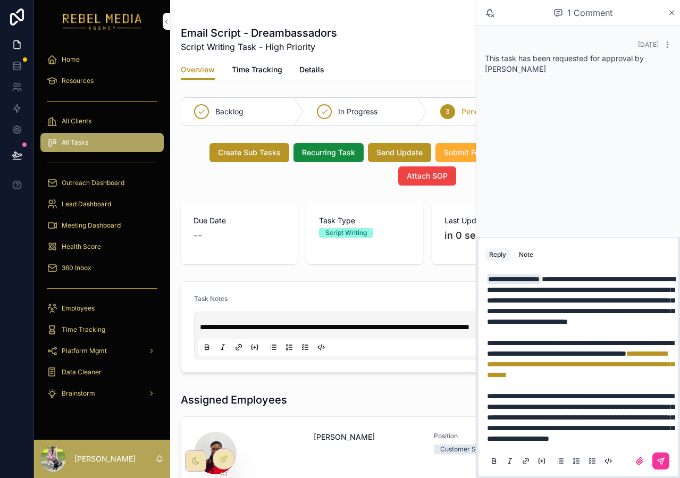
click at [572, 437] on p "**********" at bounding box center [580, 359] width 187 height 170
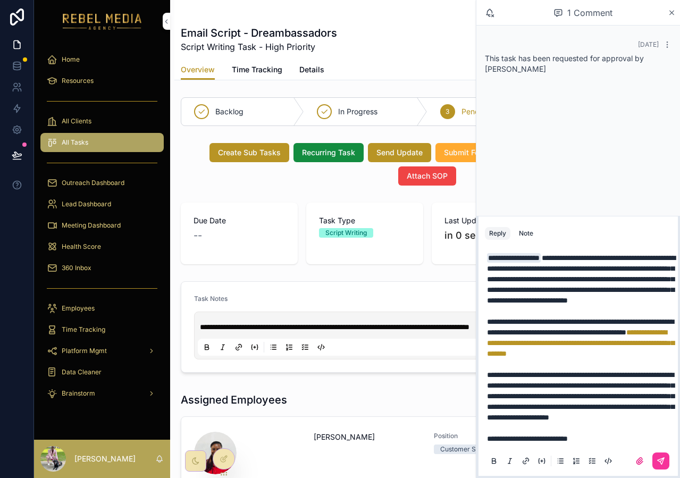
scroll to position [9, 0]
click at [584, 304] on p "**********" at bounding box center [580, 349] width 187 height 192
click at [611, 443] on p "**********" at bounding box center [580, 349] width 187 height 192
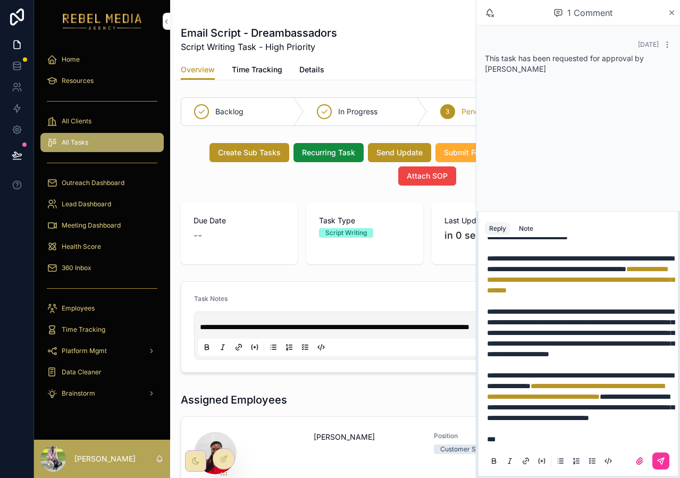
scroll to position [144, 0]
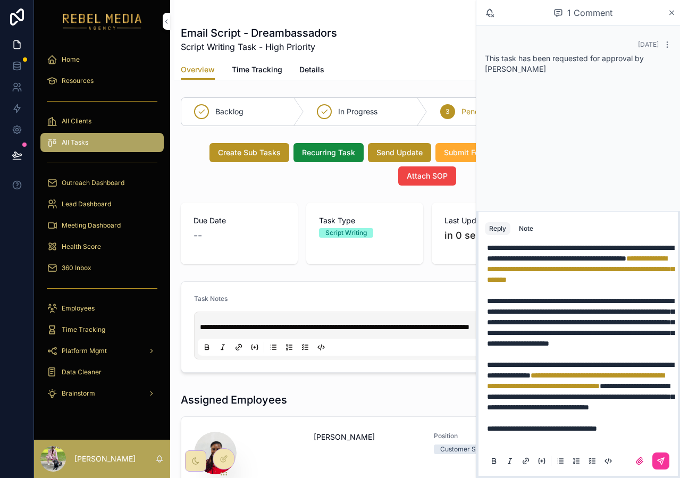
click at [533, 433] on span "**********" at bounding box center [542, 428] width 110 height 7
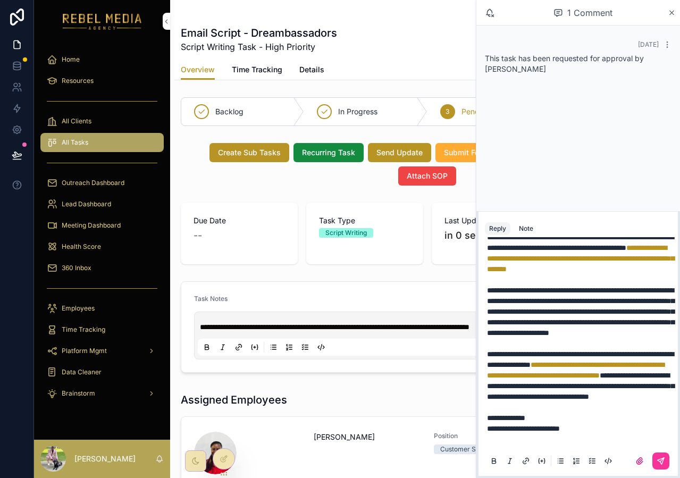
scroll to position [165, 0]
click at [613, 428] on p "**********" at bounding box center [580, 306] width 187 height 277
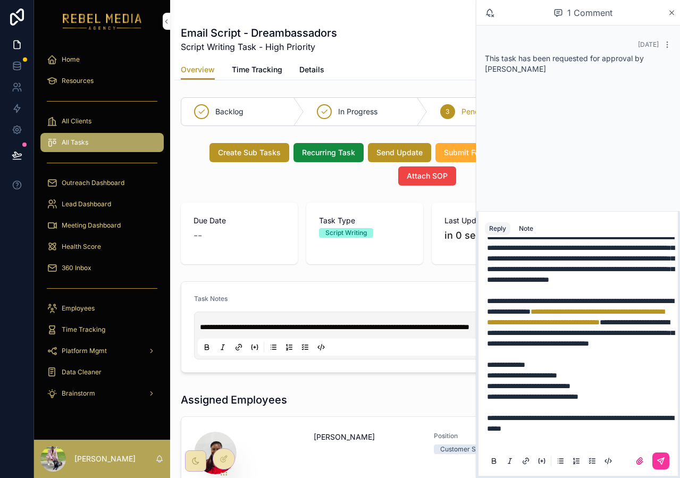
scroll to position [218, 0]
drag, startPoint x: 571, startPoint y: 433, endPoint x: 528, endPoint y: 431, distance: 42.6
click at [528, 431] on p "**********" at bounding box center [580, 280] width 187 height 330
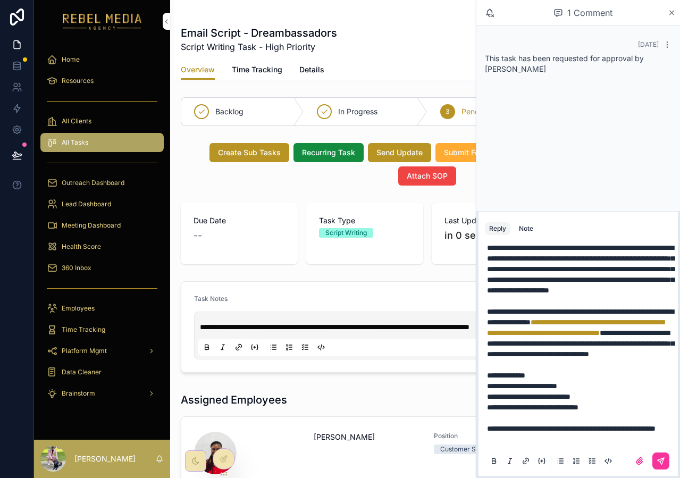
click at [540, 431] on p "**********" at bounding box center [580, 285] width 187 height 319
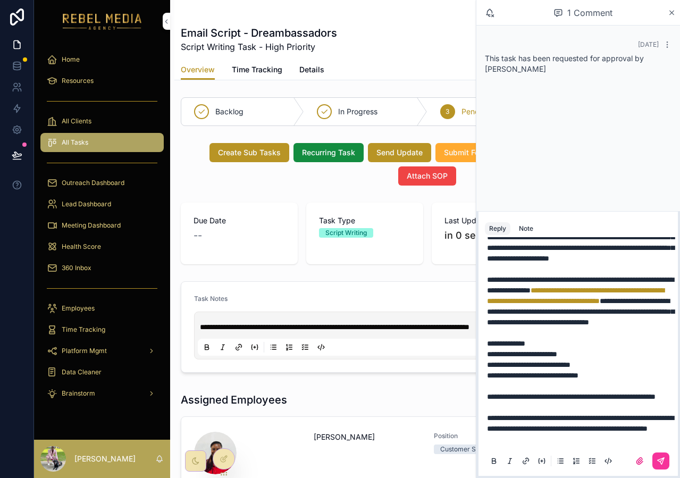
scroll to position [261, 0]
click at [571, 416] on span "**********" at bounding box center [580, 423] width 187 height 18
click at [571, 431] on span "**********" at bounding box center [580, 423] width 187 height 18
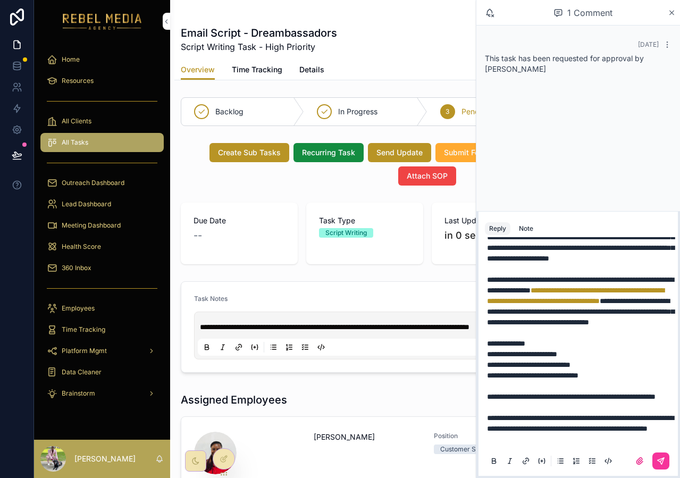
scroll to position [0, 0]
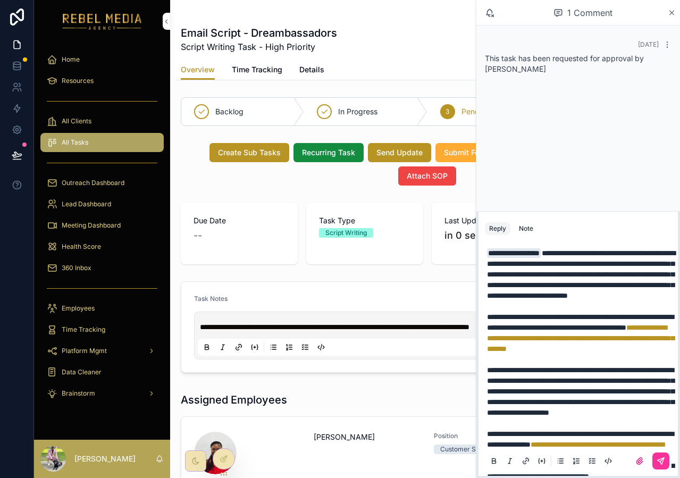
click at [657, 458] on icon "scrollable content" at bounding box center [661, 461] width 9 height 9
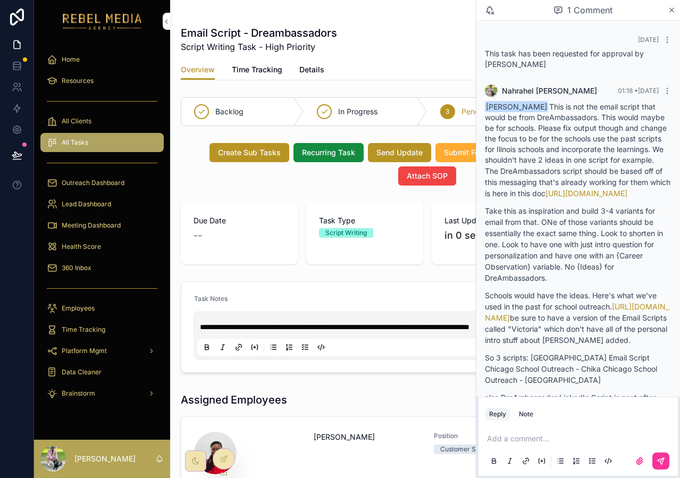
click at [671, 12] on icon "scrollable content" at bounding box center [672, 10] width 8 height 9
